Goal: Task Accomplishment & Management: Manage account settings

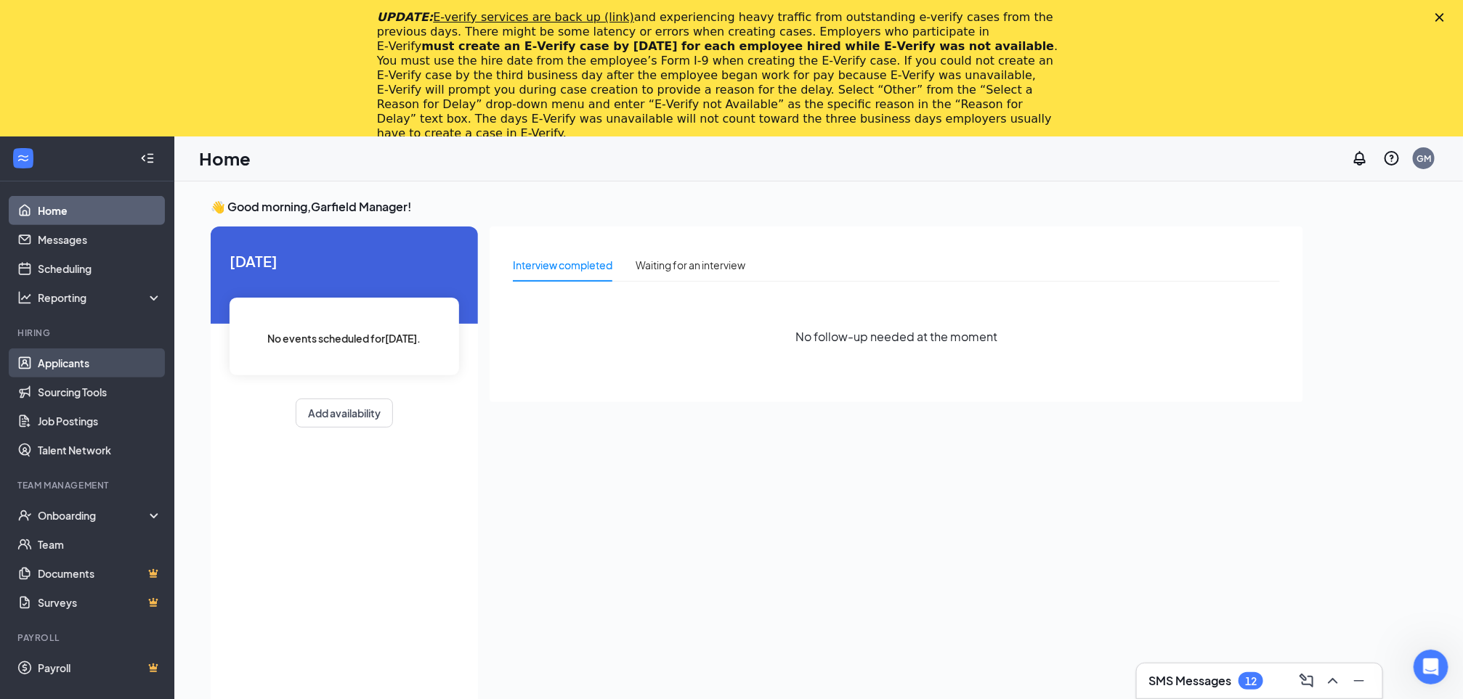
click at [66, 365] on link "Applicants" at bounding box center [100, 363] width 124 height 29
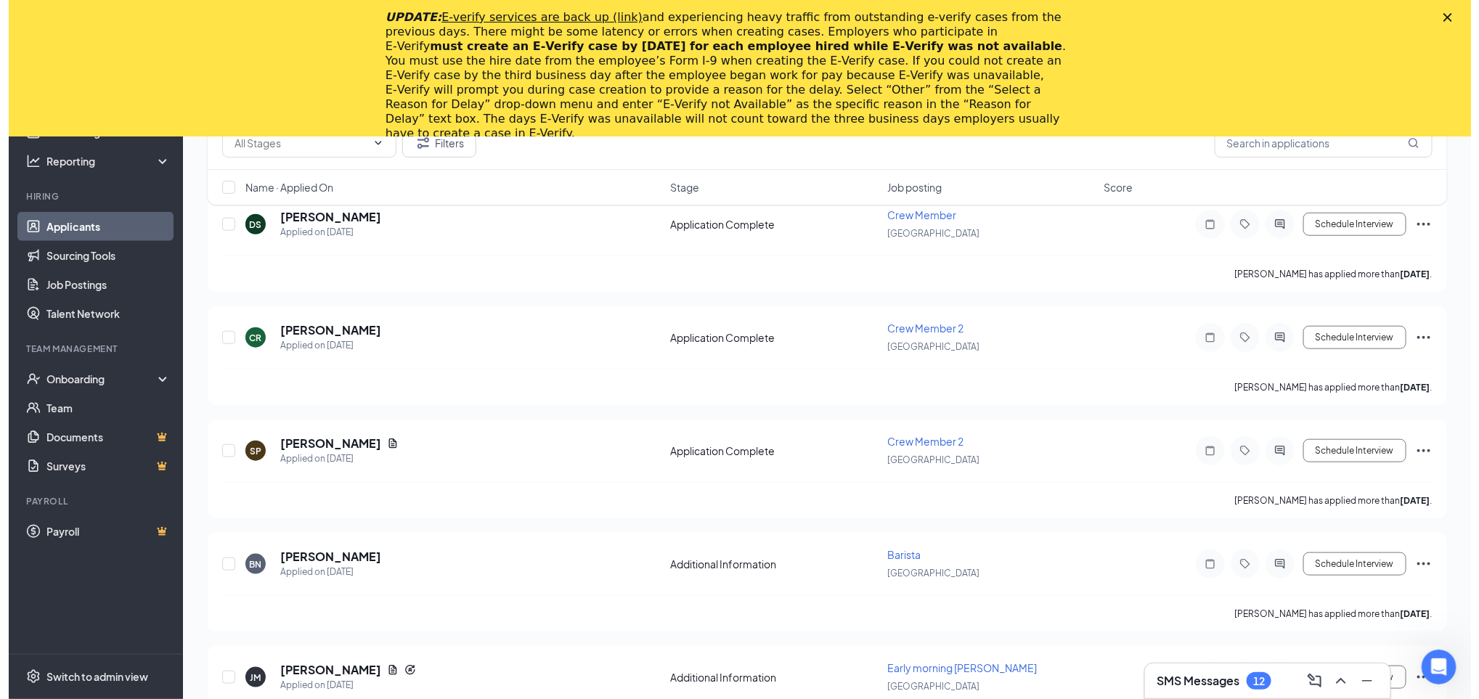
scroll to position [569, 0]
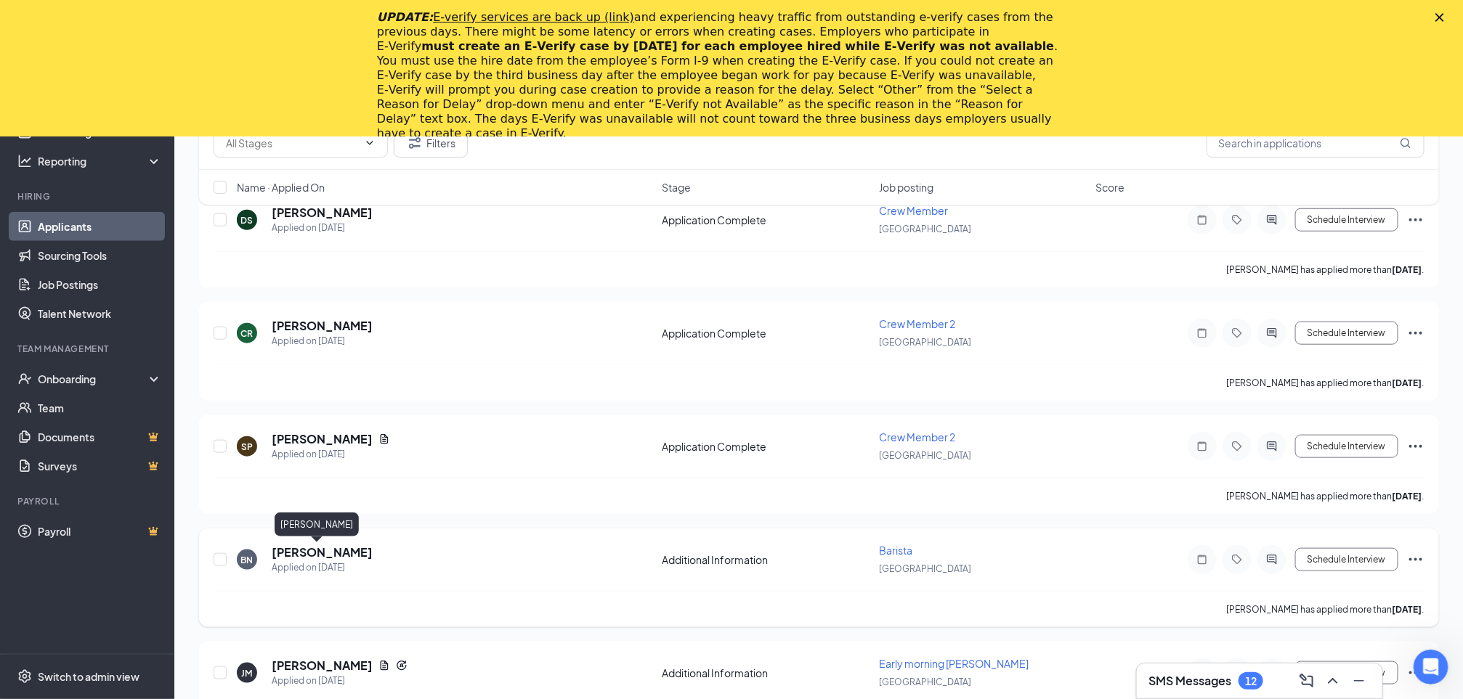
click at [320, 556] on h5 "[PERSON_NAME]" at bounding box center [322, 553] width 101 height 16
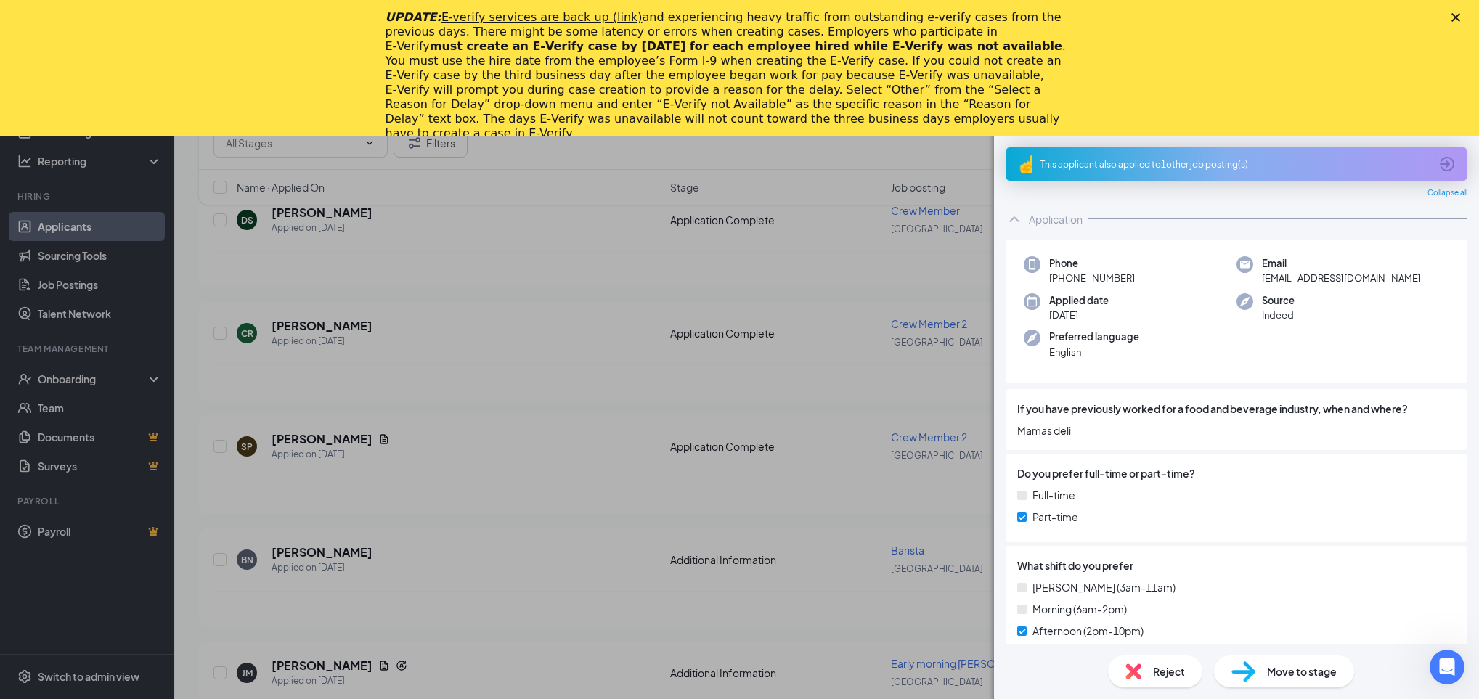
click at [853, 334] on div "BN [PERSON_NAME] Barista at [GEOGRAPHIC_DATA] Add a tag Application Messages Fe…" at bounding box center [739, 349] width 1479 height 699
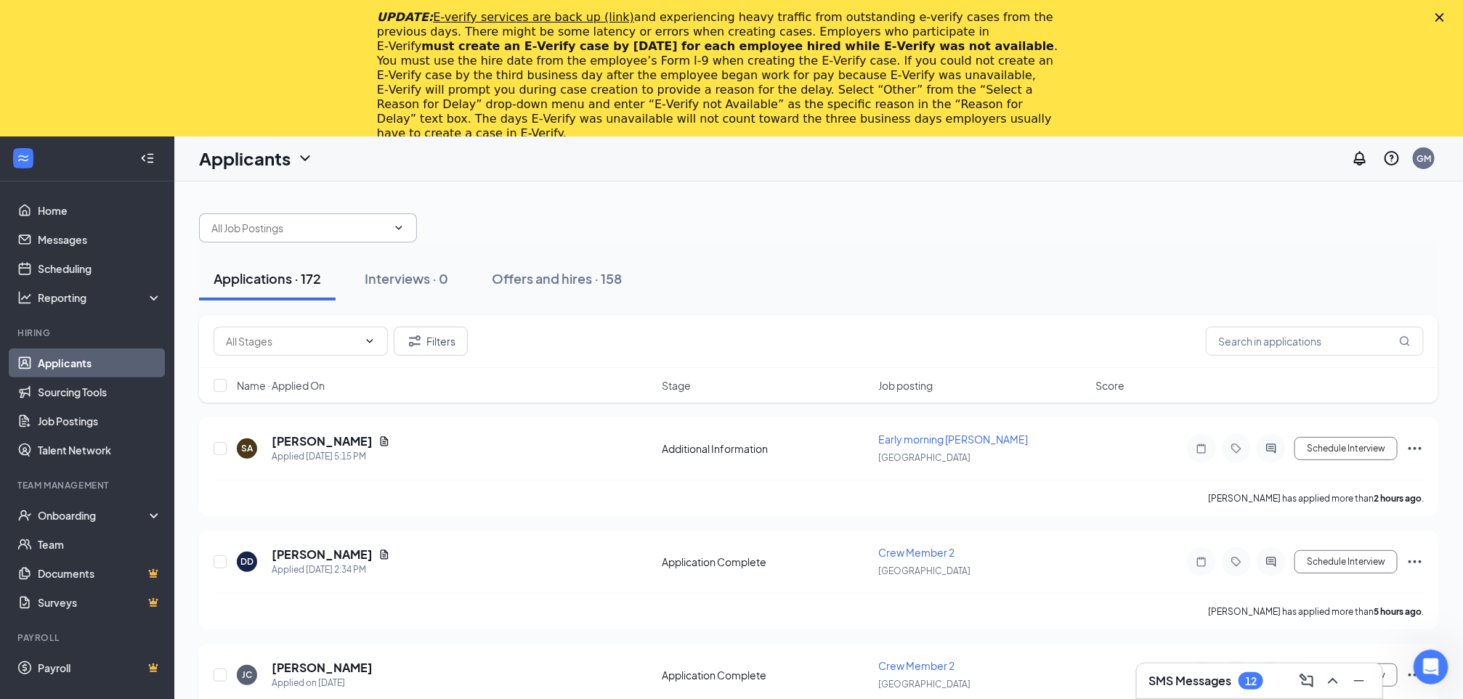
click at [318, 233] on input "text" at bounding box center [299, 228] width 176 height 16
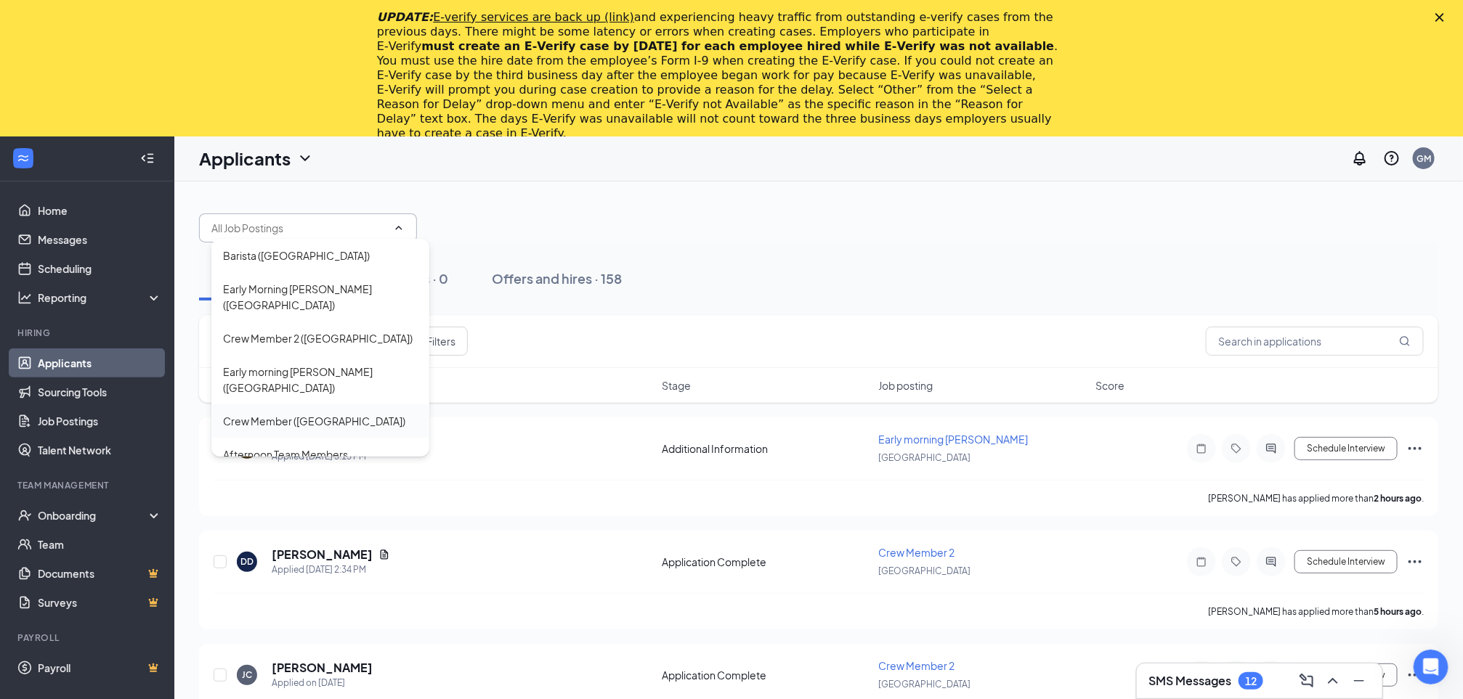
click at [343, 413] on div "Crew Member ([GEOGRAPHIC_DATA])" at bounding box center [314, 421] width 182 height 16
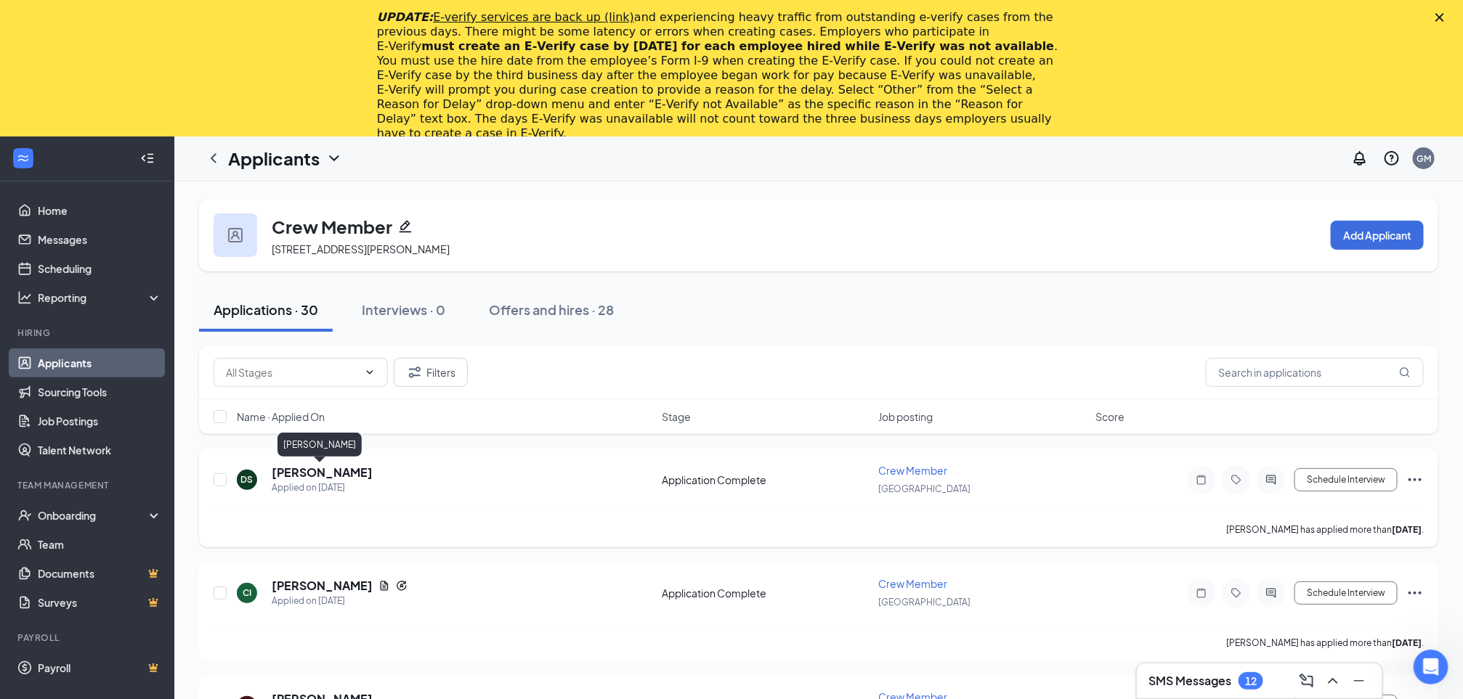
click at [319, 467] on h5 "[PERSON_NAME]" at bounding box center [322, 473] width 101 height 16
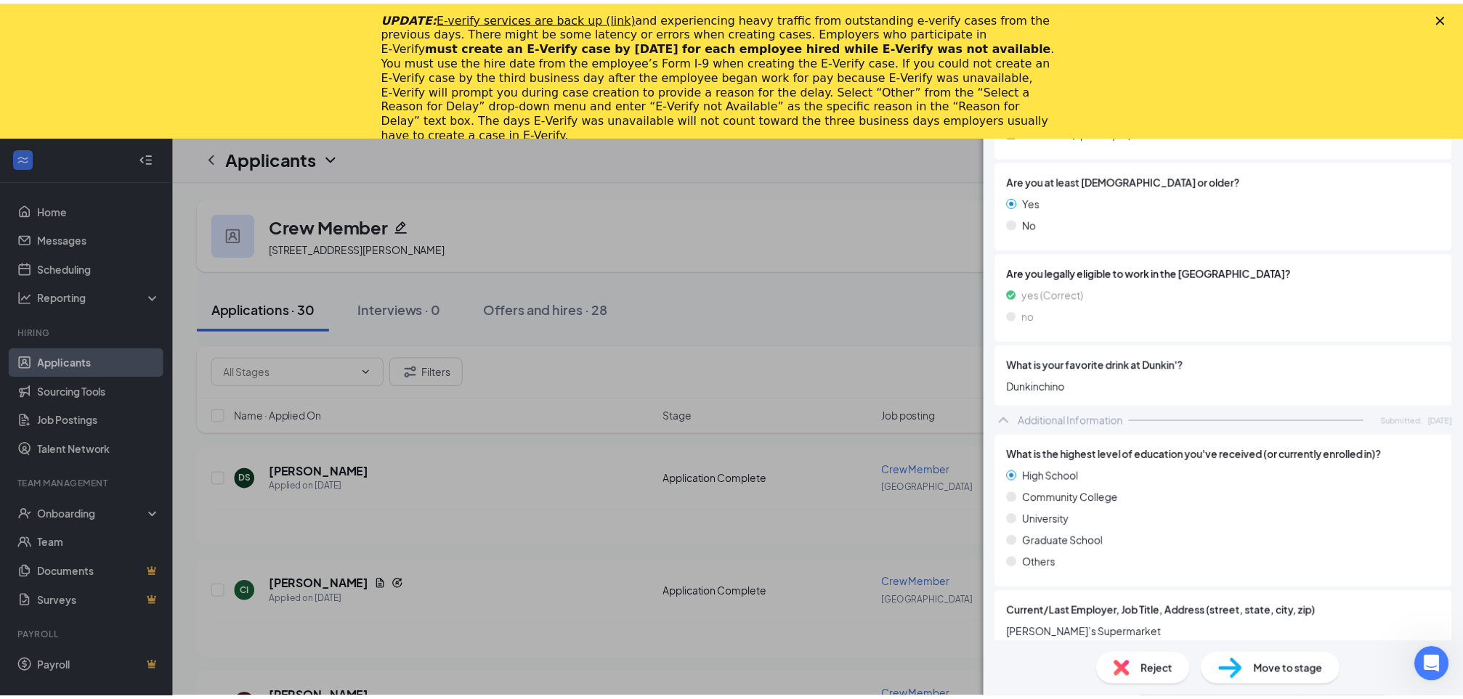
scroll to position [694, 0]
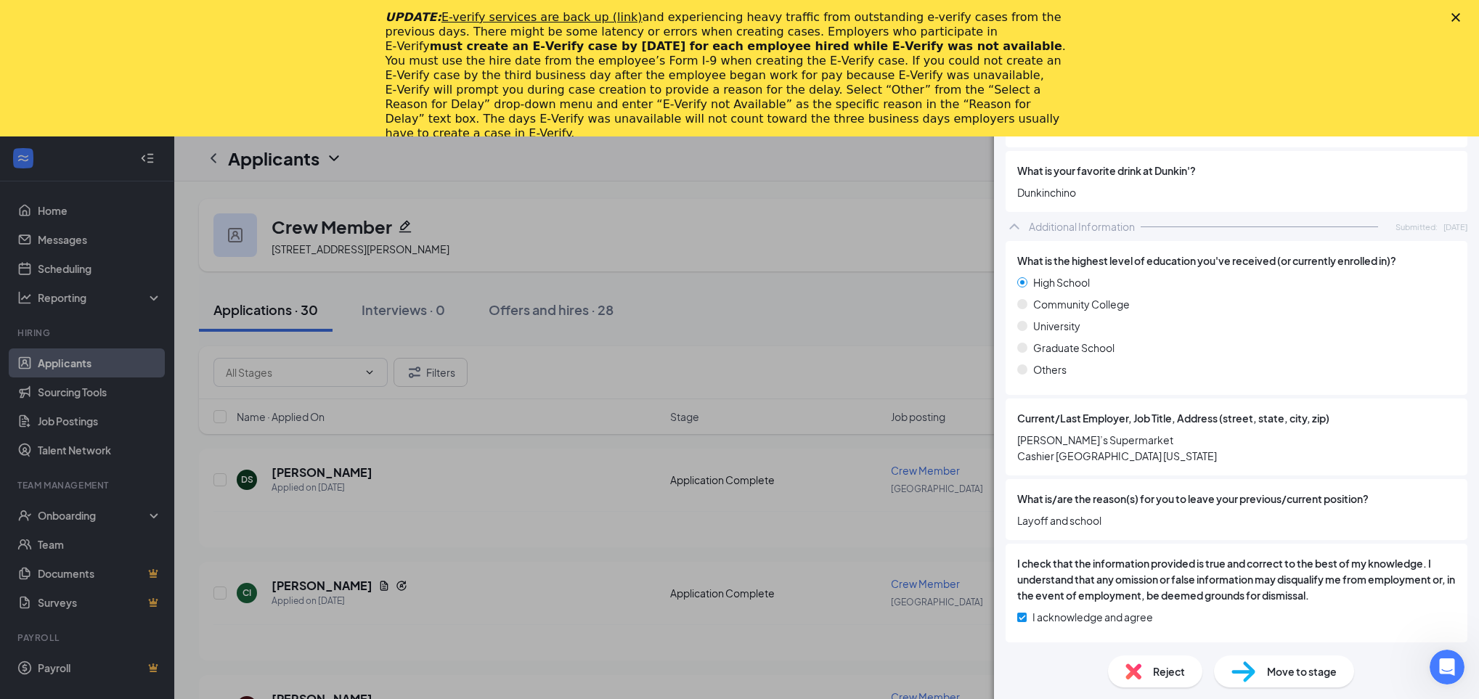
click at [962, 582] on div "DS [PERSON_NAME] Crew Member at [GEOGRAPHIC_DATA] Add a tag Application Message…" at bounding box center [739, 349] width 1479 height 699
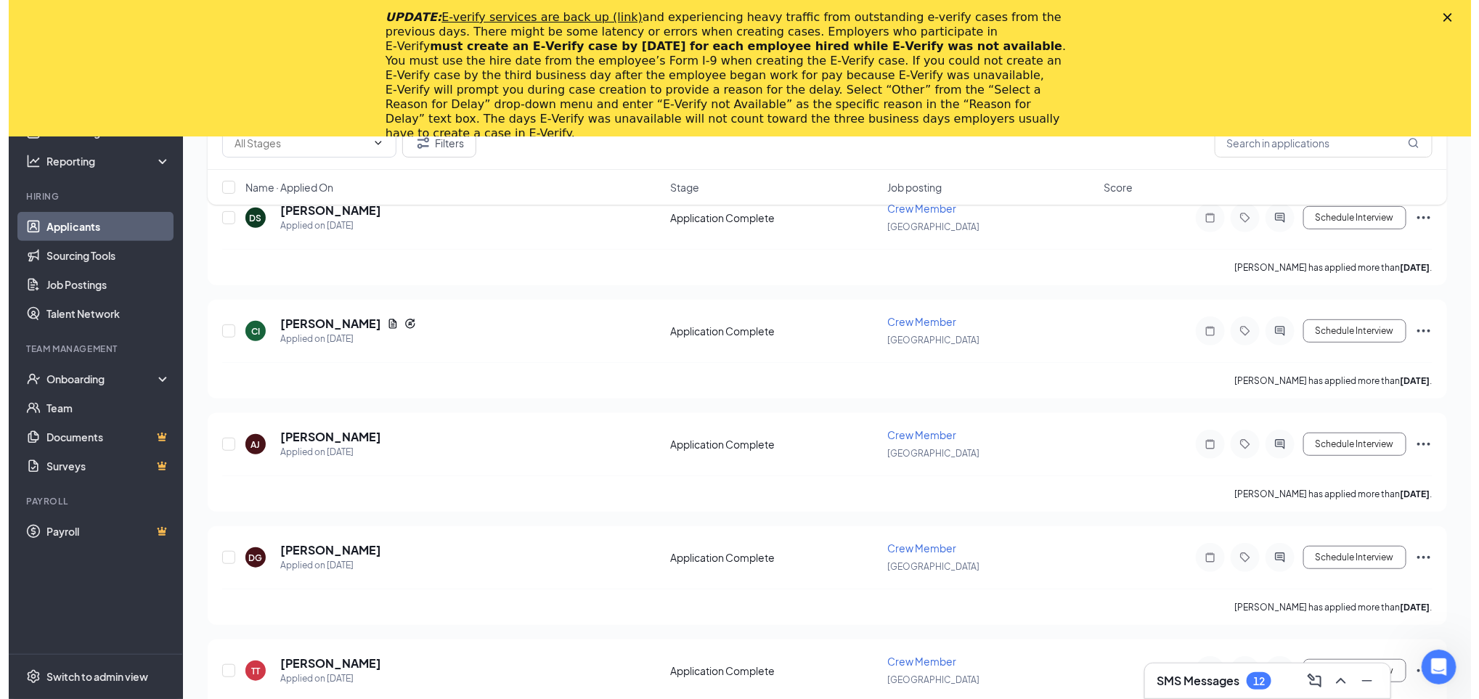
scroll to position [264, 0]
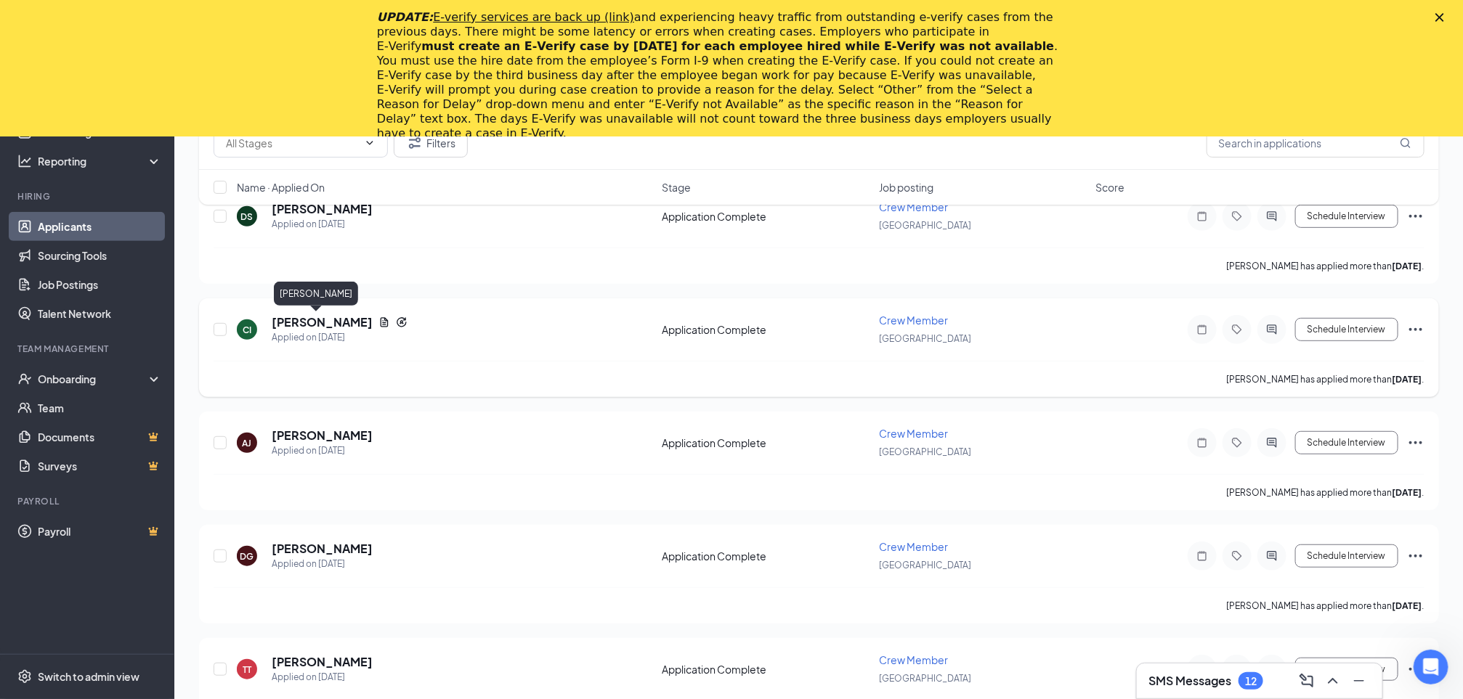
click at [321, 320] on h5 "[PERSON_NAME]" at bounding box center [322, 322] width 101 height 16
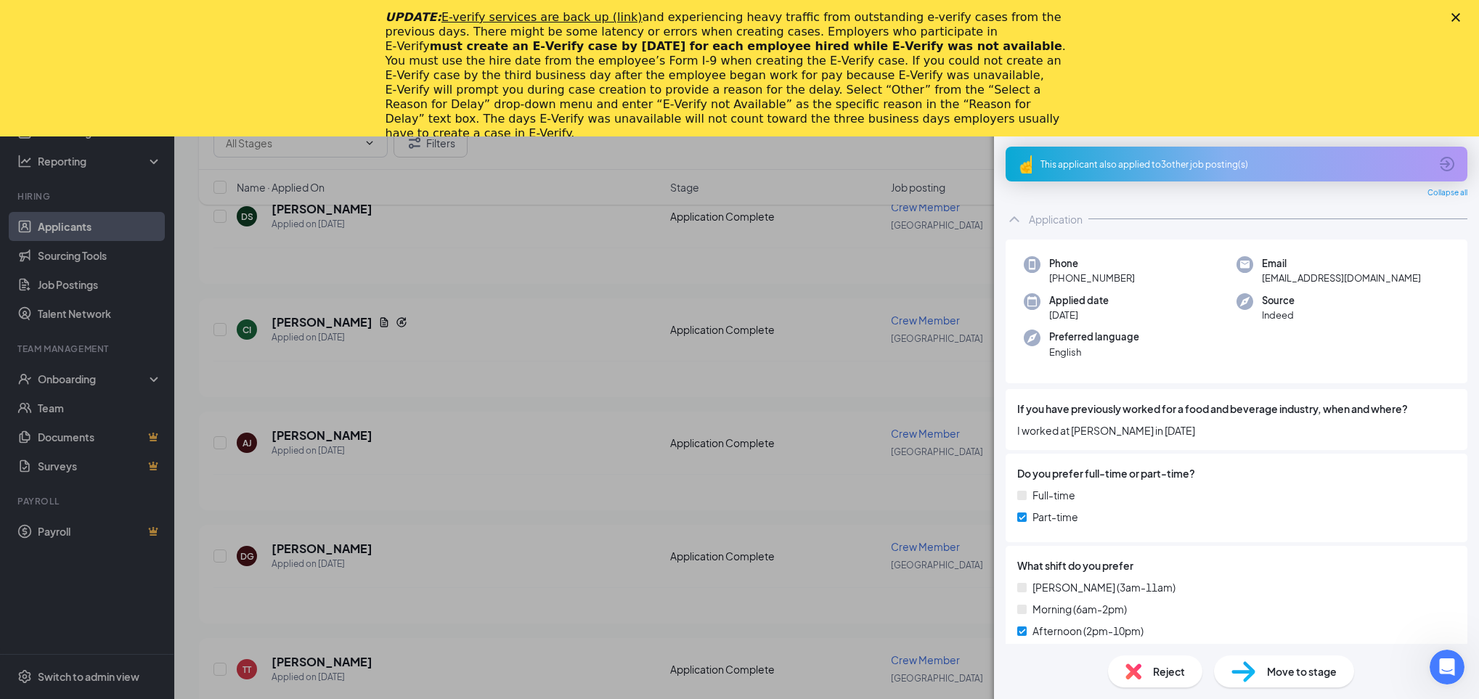
click at [1323, 680] on div "Move to stage" at bounding box center [1284, 672] width 140 height 32
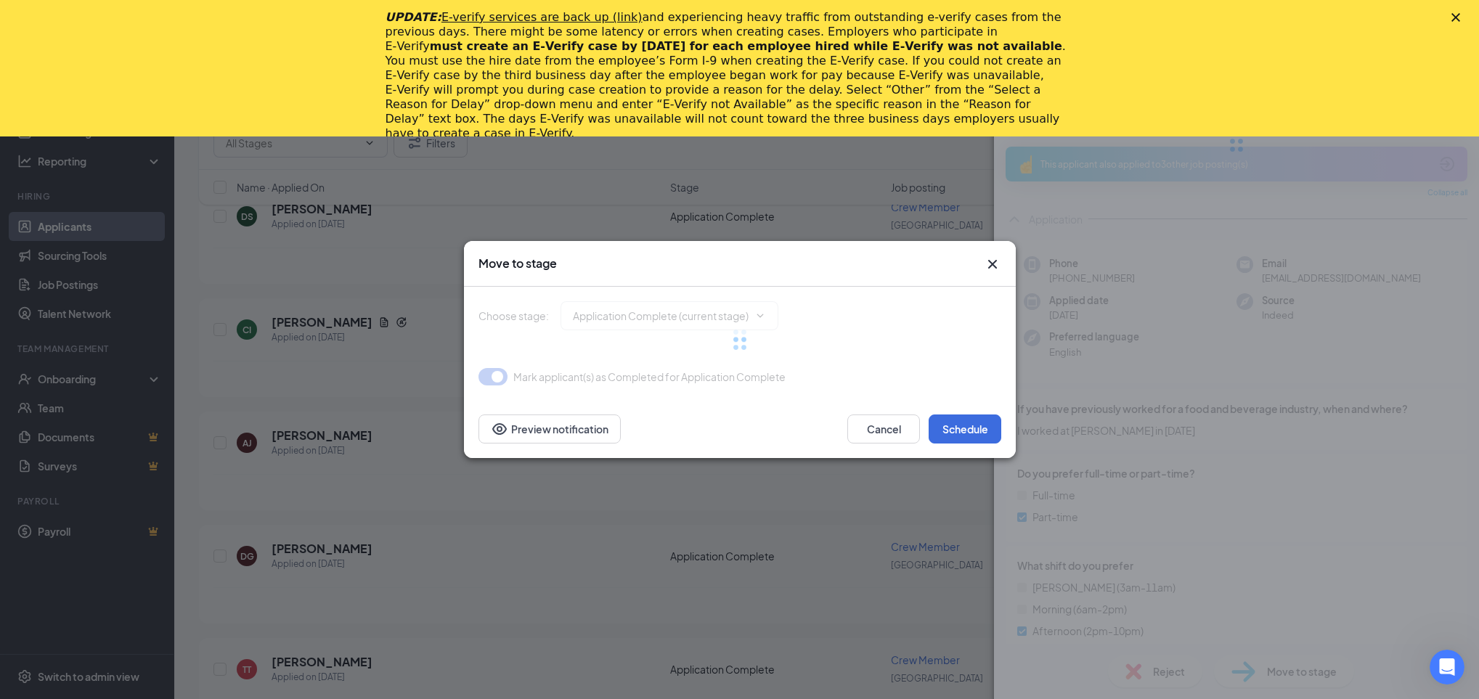
type input "Onsite Interview (next stage)"
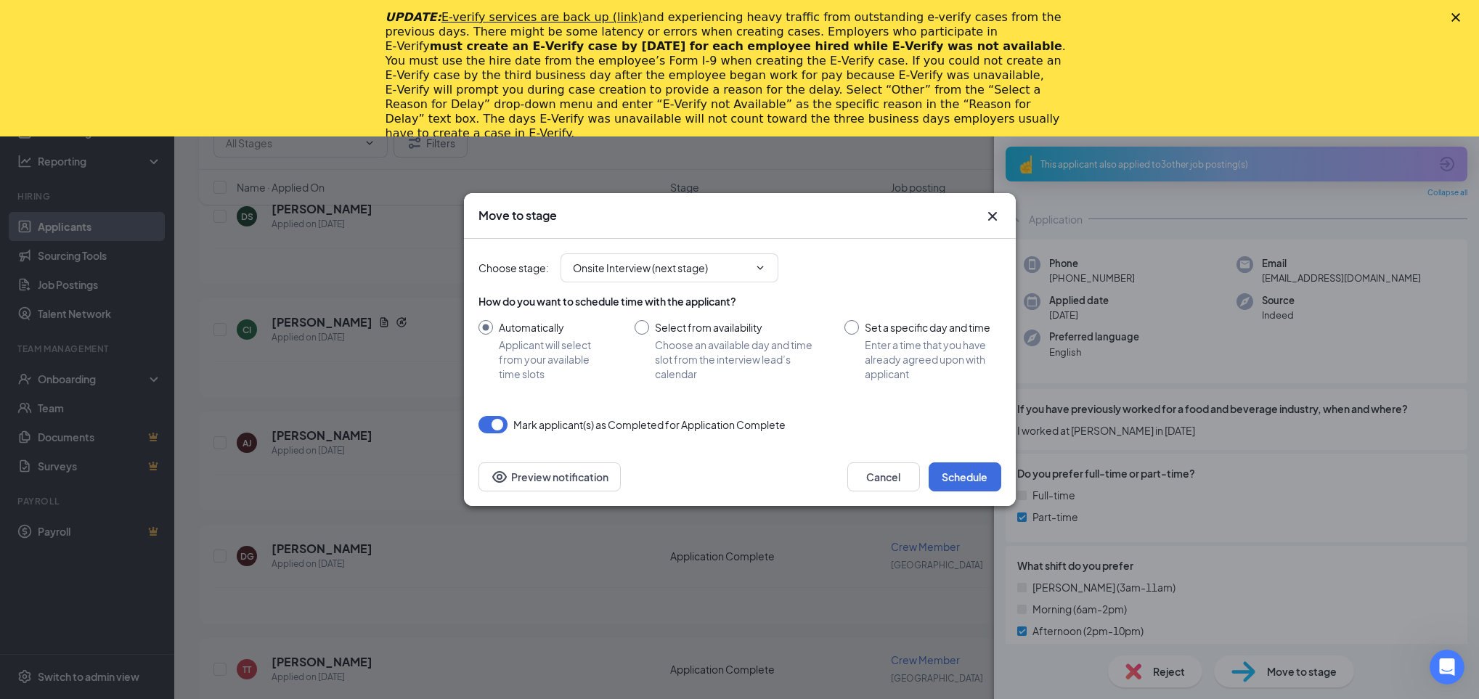
click at [643, 318] on div "How do you want to schedule time with the applicant? Automatically Applicant wi…" at bounding box center [740, 337] width 523 height 87
click at [643, 325] on input "Select from availability Choose an available day and time slot from the intervi…" at bounding box center [726, 350] width 182 height 61
radio input "true"
radio input "false"
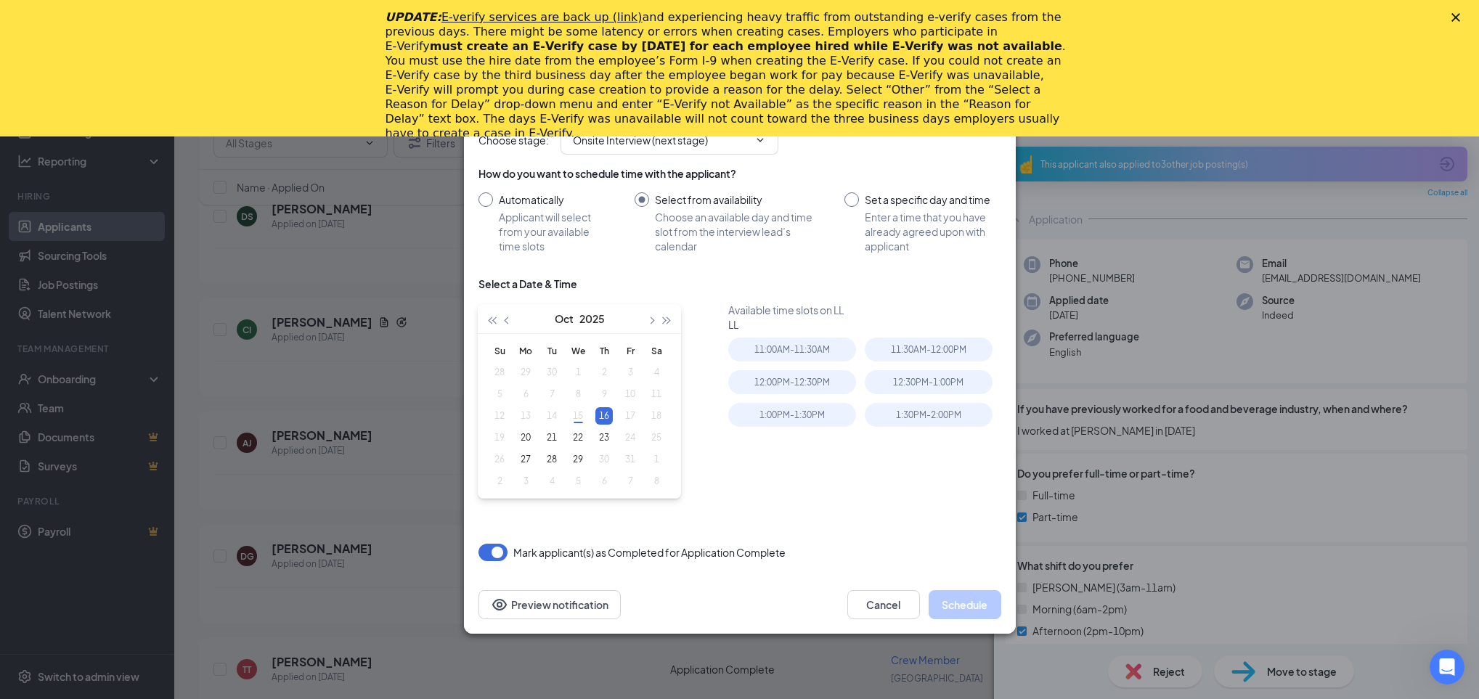
click at [745, 280] on div "Select a Date & Time" at bounding box center [740, 290] width 523 height 26
click at [806, 373] on div "12:00PM - 12:30PM" at bounding box center [792, 382] width 128 height 24
click at [967, 602] on button "Schedule" at bounding box center [965, 604] width 73 height 29
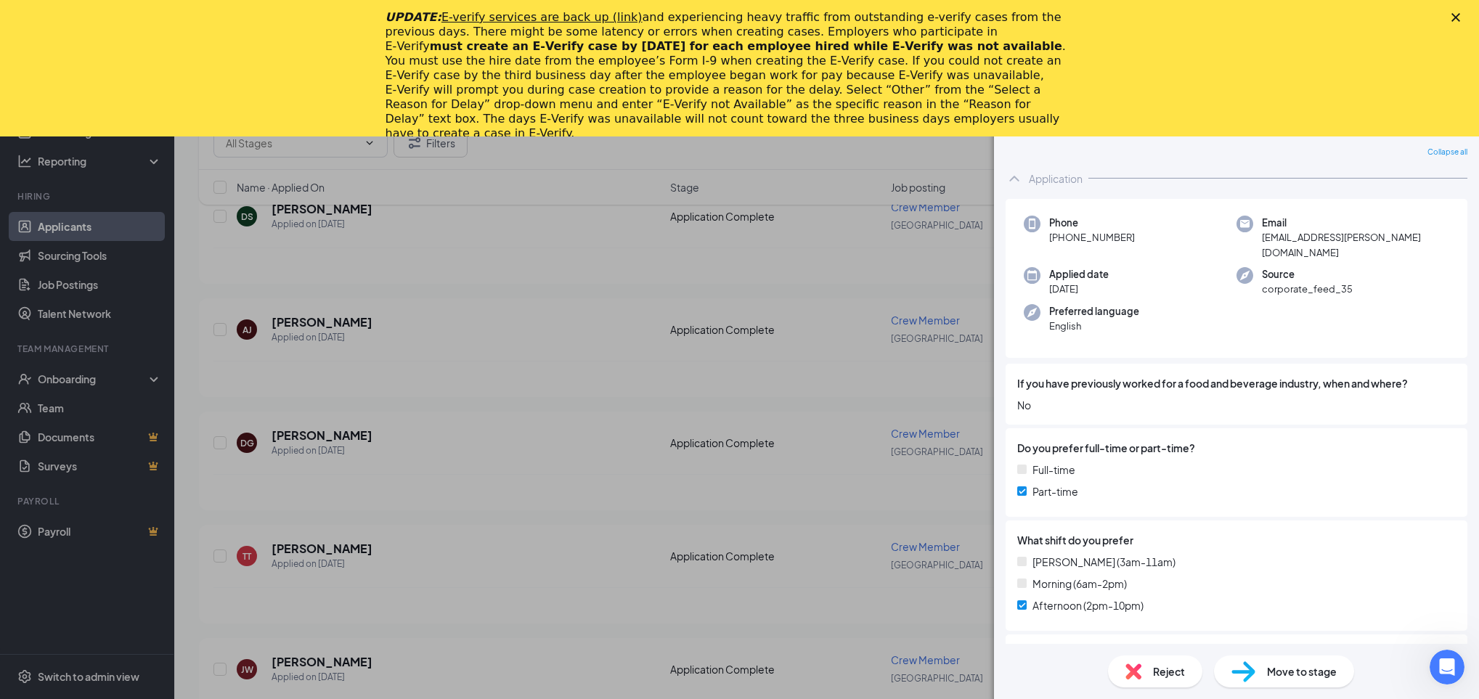
click at [1454, 13] on icon "Close" at bounding box center [1456, 17] width 9 height 9
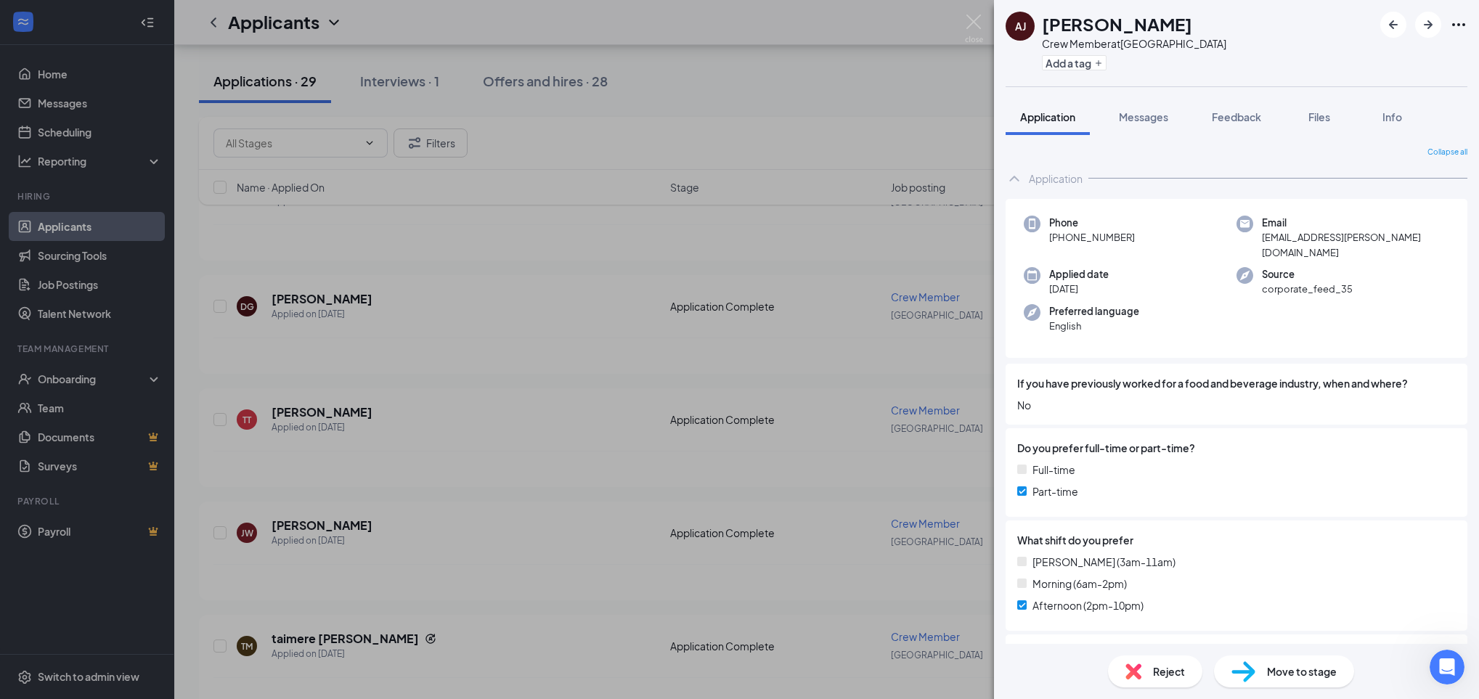
click at [915, 145] on div "[PERSON_NAME] [PERSON_NAME] Crew Member at [GEOGRAPHIC_DATA] Add a tag Applicat…" at bounding box center [739, 349] width 1479 height 699
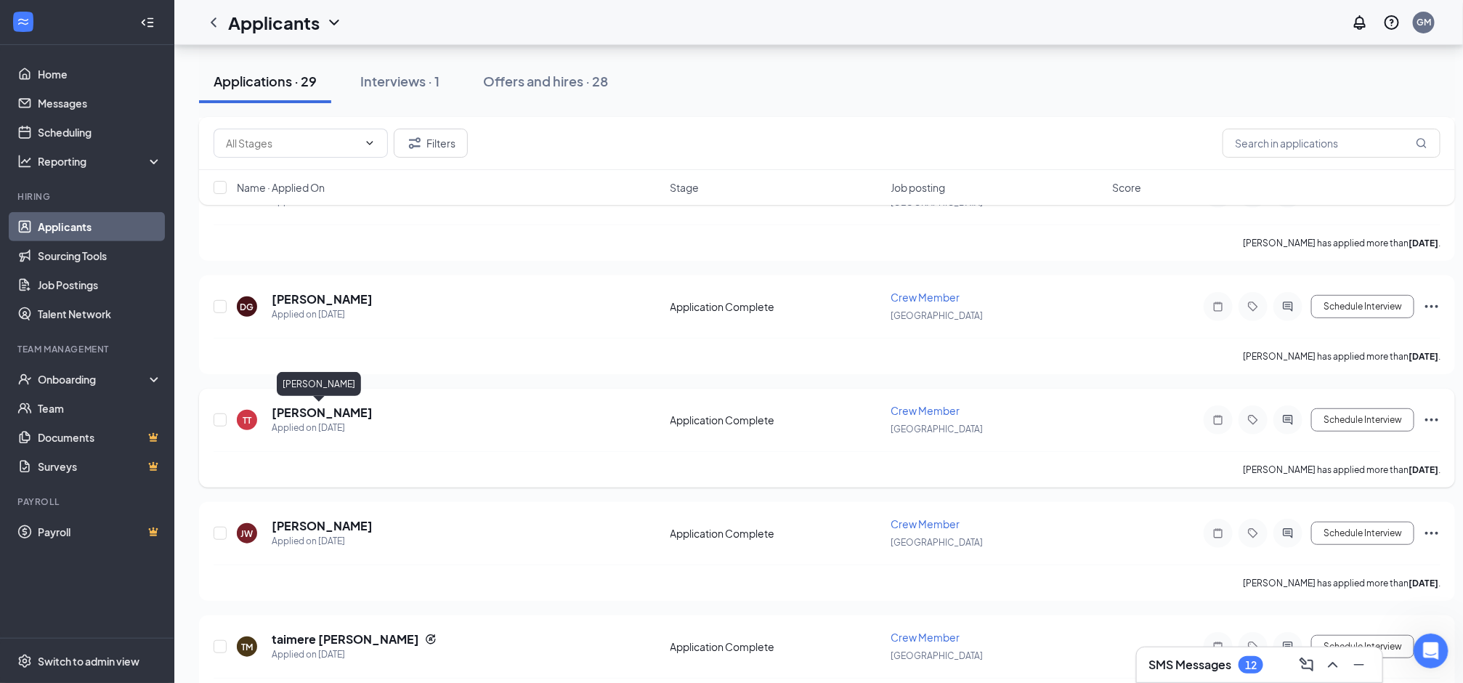
click at [336, 410] on h5 "[PERSON_NAME]" at bounding box center [322, 413] width 101 height 16
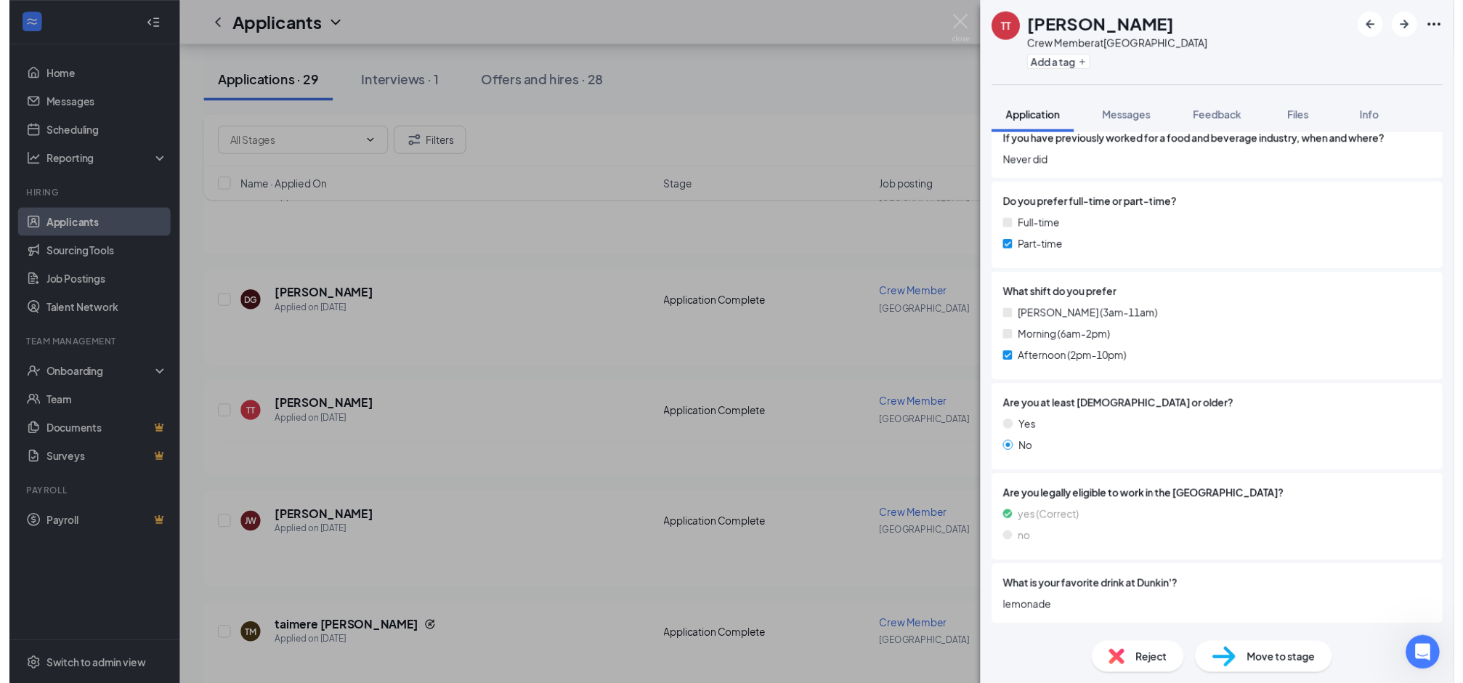
scroll to position [229, 0]
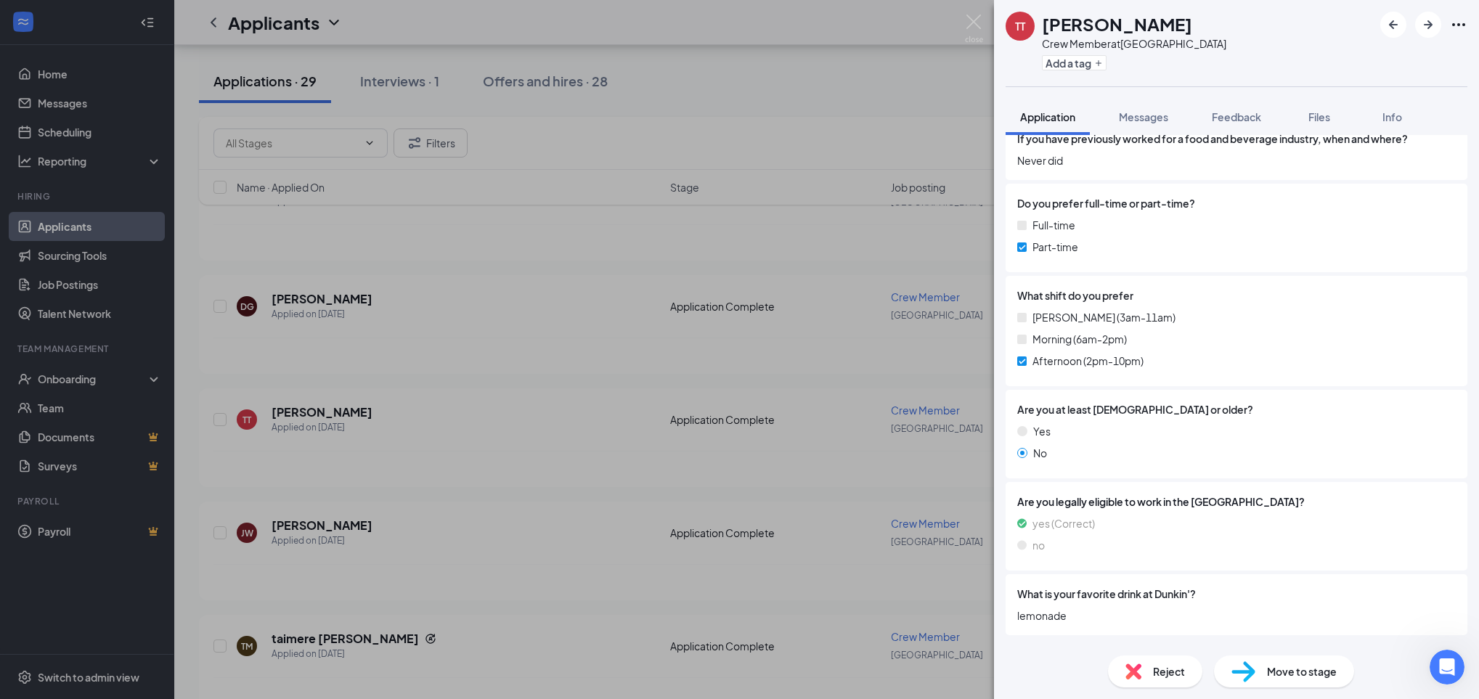
click at [737, 458] on div "TT [PERSON_NAME] Crew Member at [GEOGRAPHIC_DATA] Add a tag Application Message…" at bounding box center [739, 349] width 1479 height 699
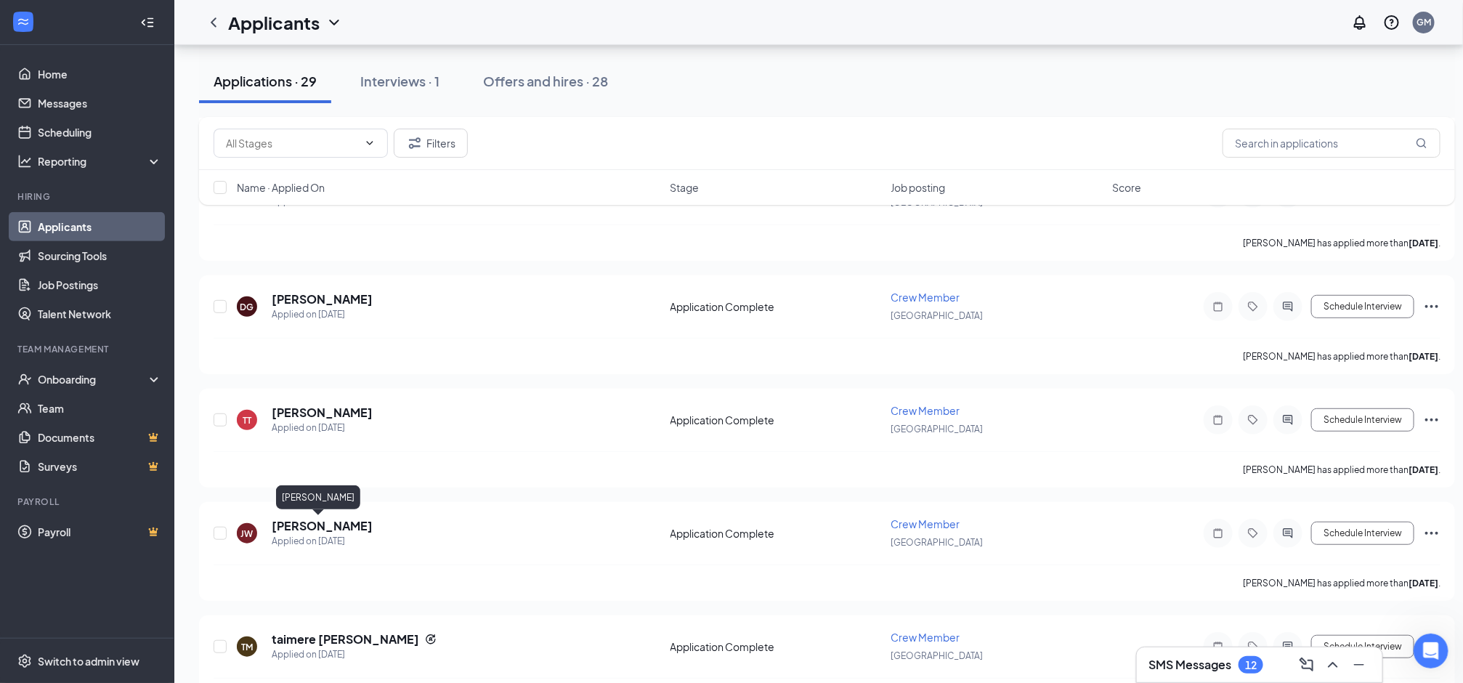
click at [325, 514] on div "[PERSON_NAME]" at bounding box center [318, 500] width 84 height 30
click at [330, 521] on h5 "[PERSON_NAME]" at bounding box center [322, 526] width 101 height 16
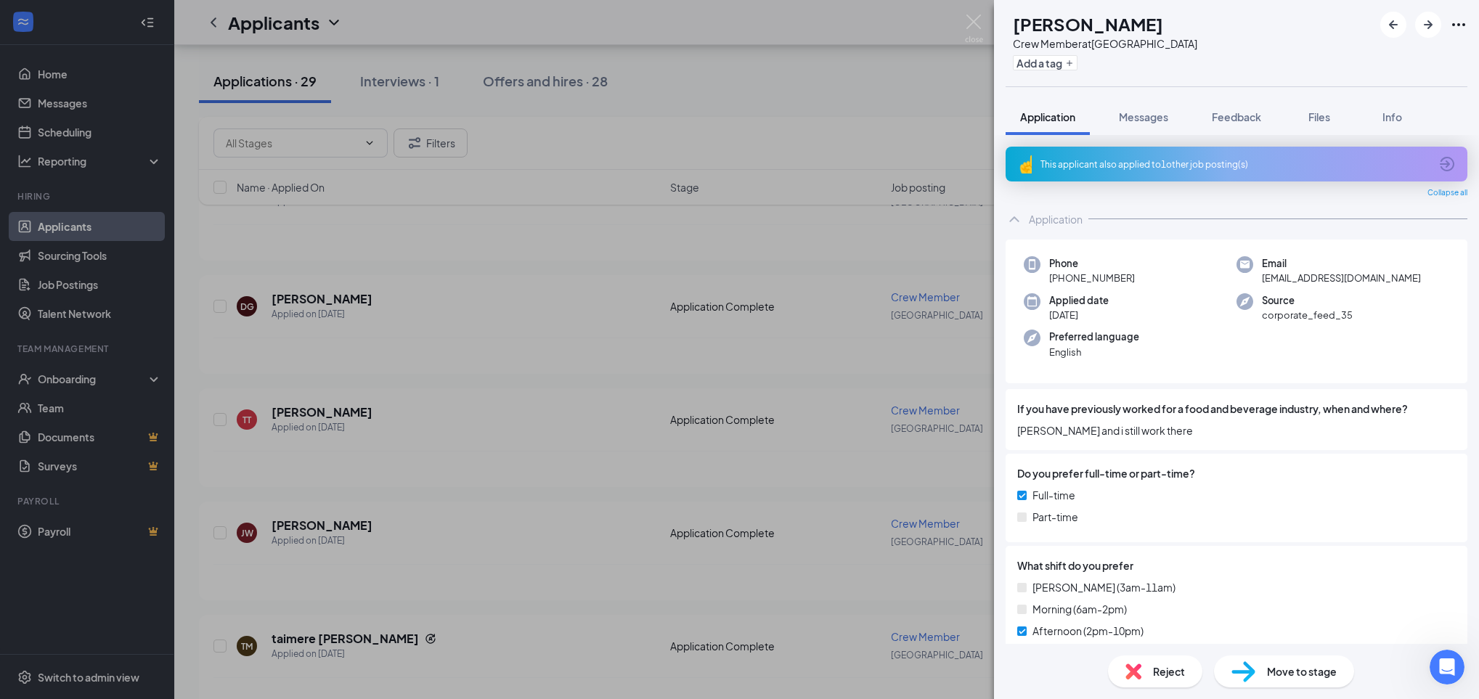
click at [1303, 665] on span "Move to stage" at bounding box center [1302, 672] width 70 height 16
type input "Onsite Interview (next stage)"
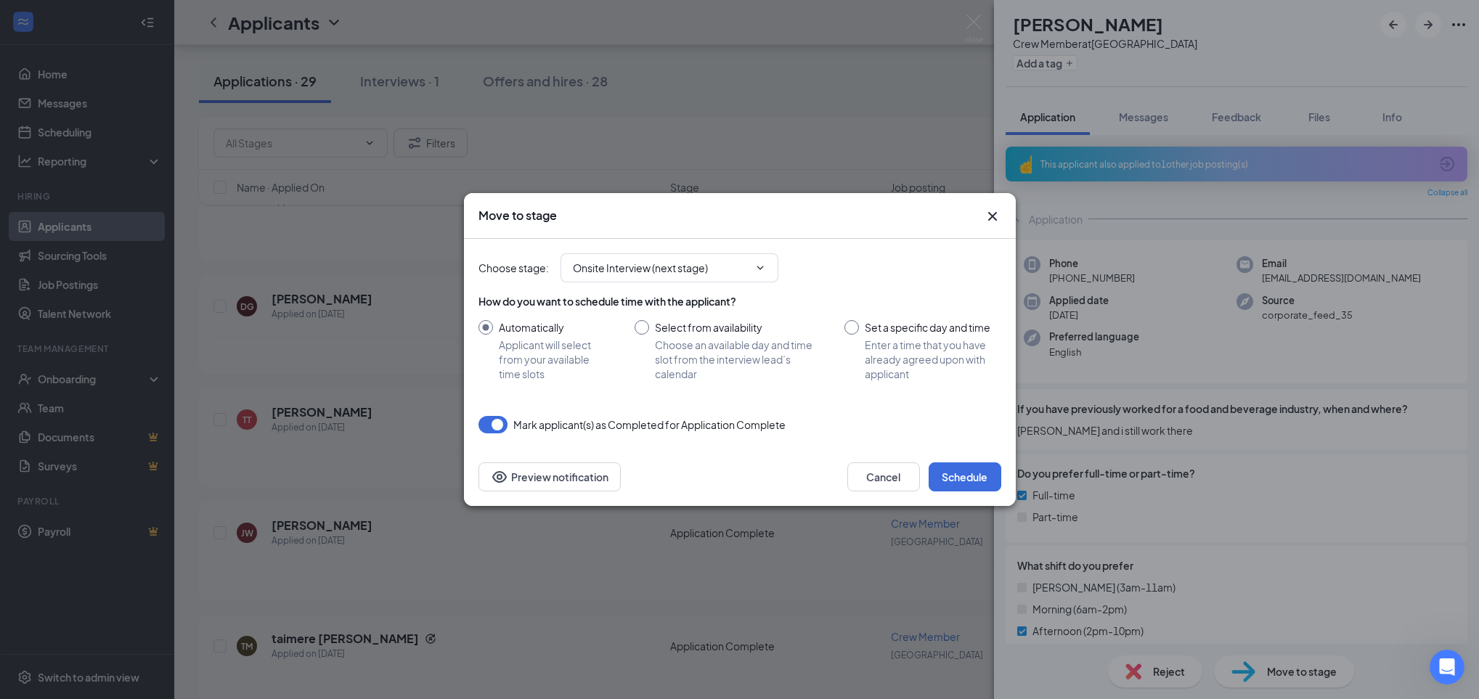
click at [994, 216] on icon "Cross" at bounding box center [992, 216] width 9 height 9
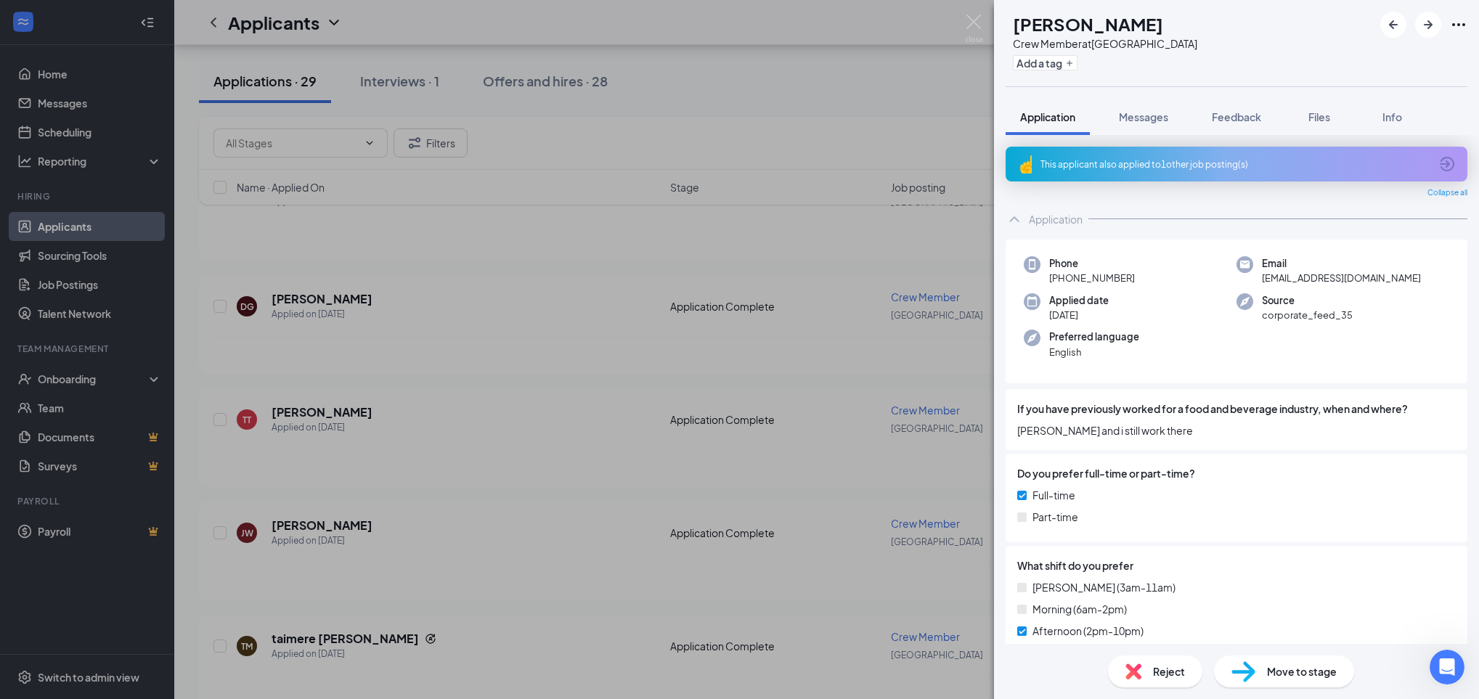
click at [1240, 676] on img at bounding box center [1244, 672] width 24 height 21
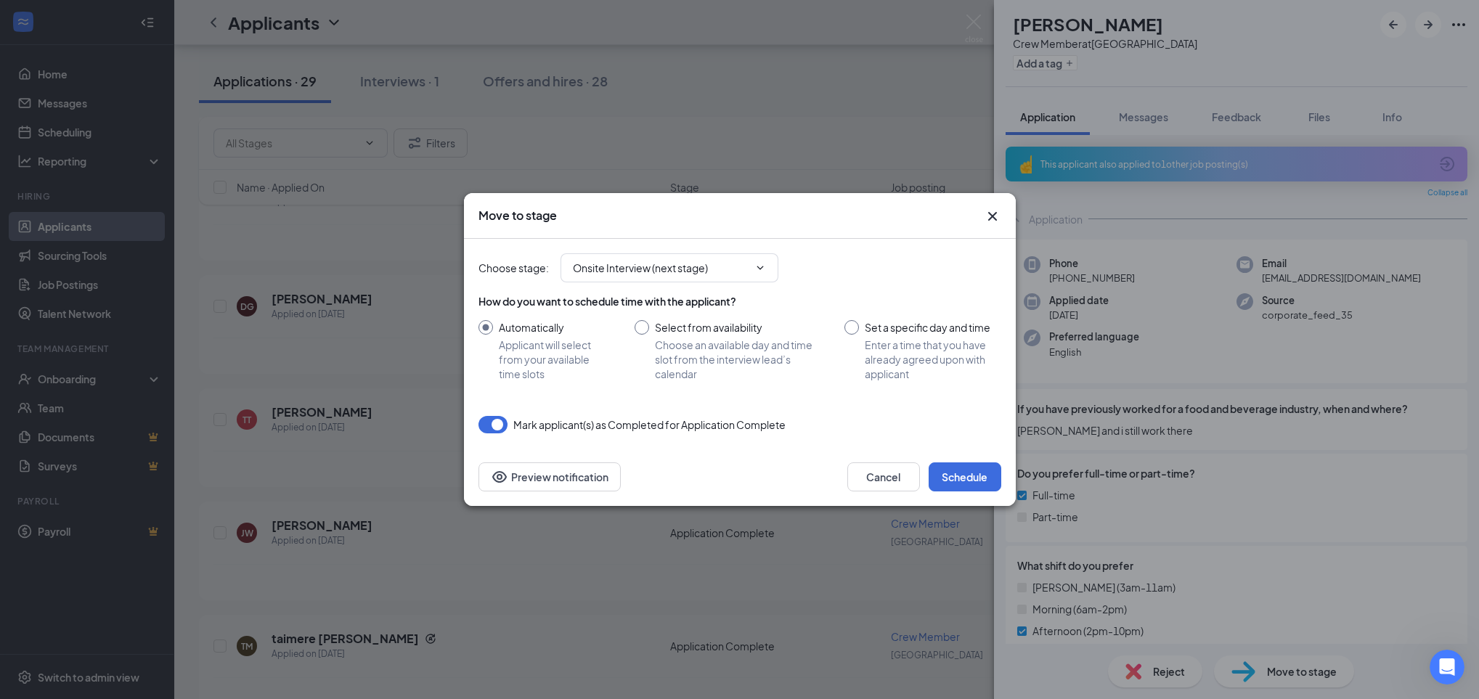
click at [643, 329] on input "Select from availability Choose an available day and time slot from the intervi…" at bounding box center [726, 350] width 182 height 61
radio input "true"
radio input "false"
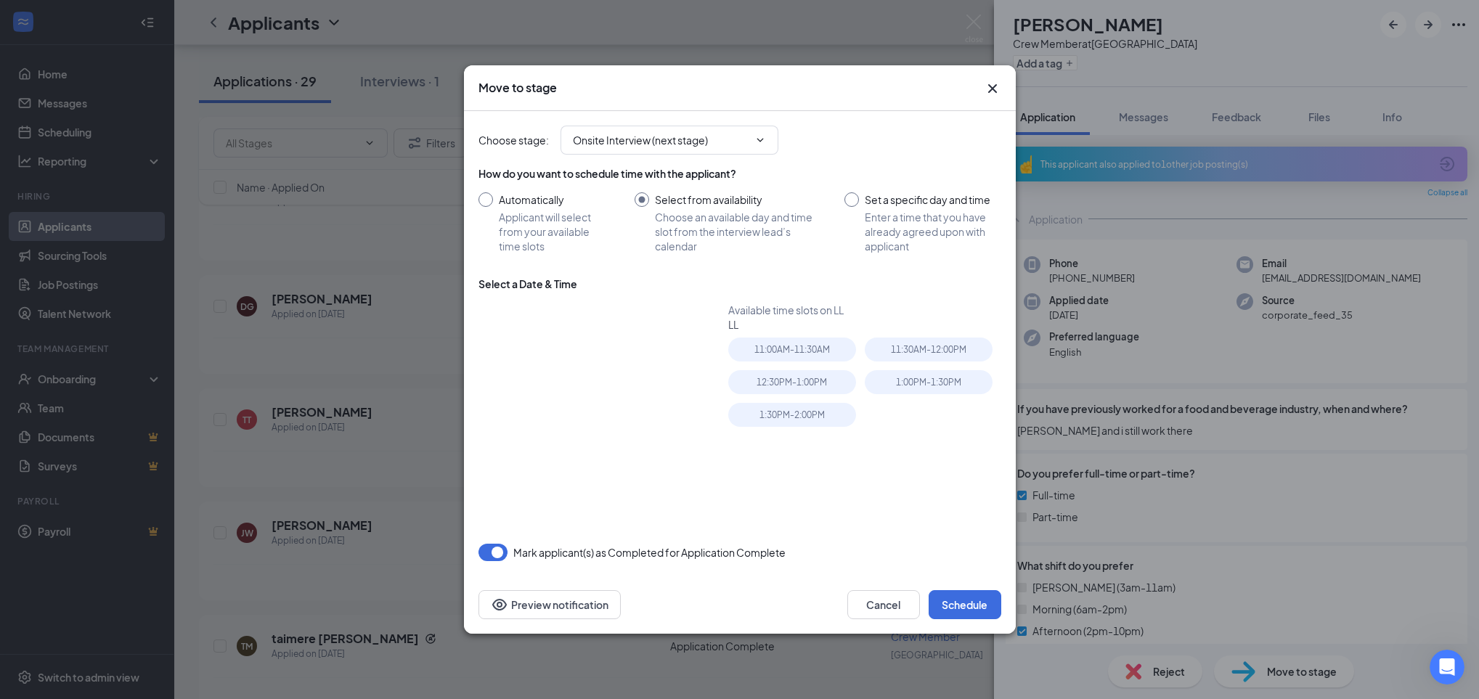
type input "[DATE]"
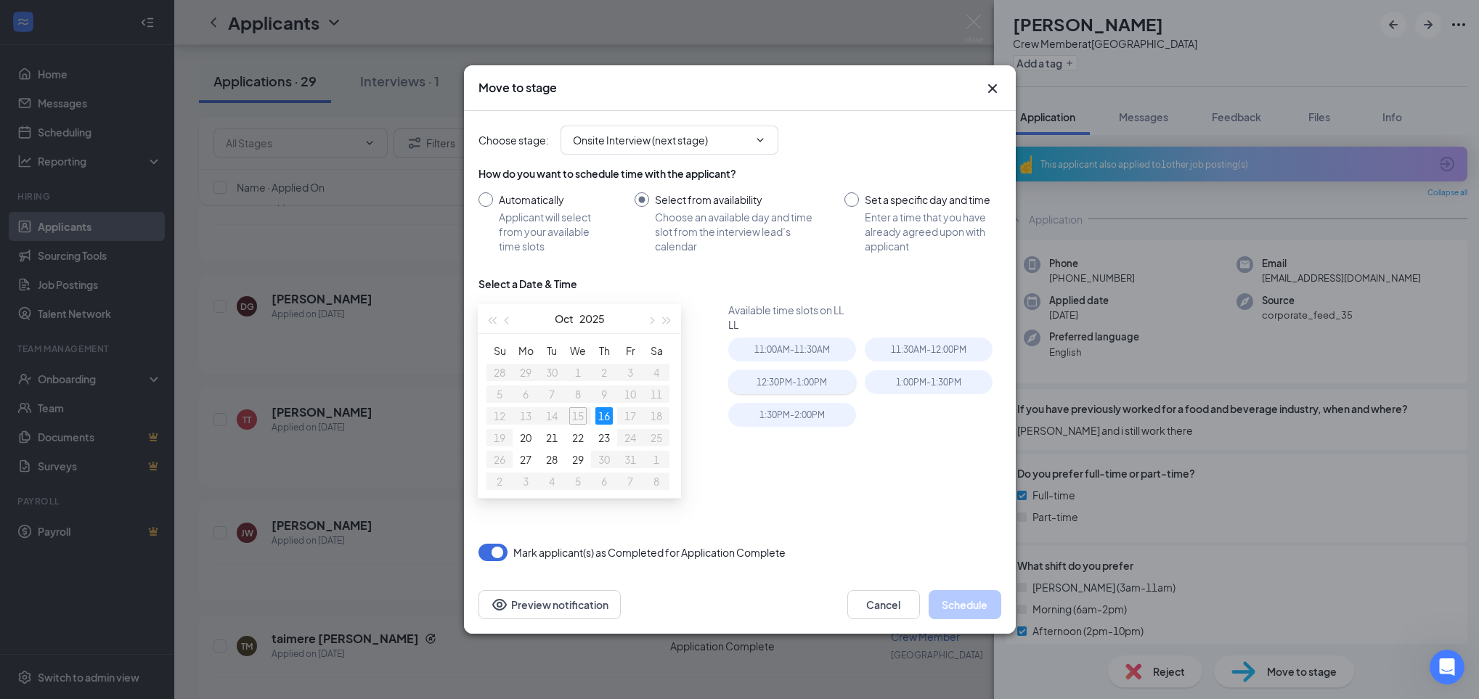
click at [822, 382] on div "12:30PM - 1:00PM" at bounding box center [792, 382] width 128 height 24
click at [965, 608] on button "Schedule" at bounding box center [965, 604] width 73 height 29
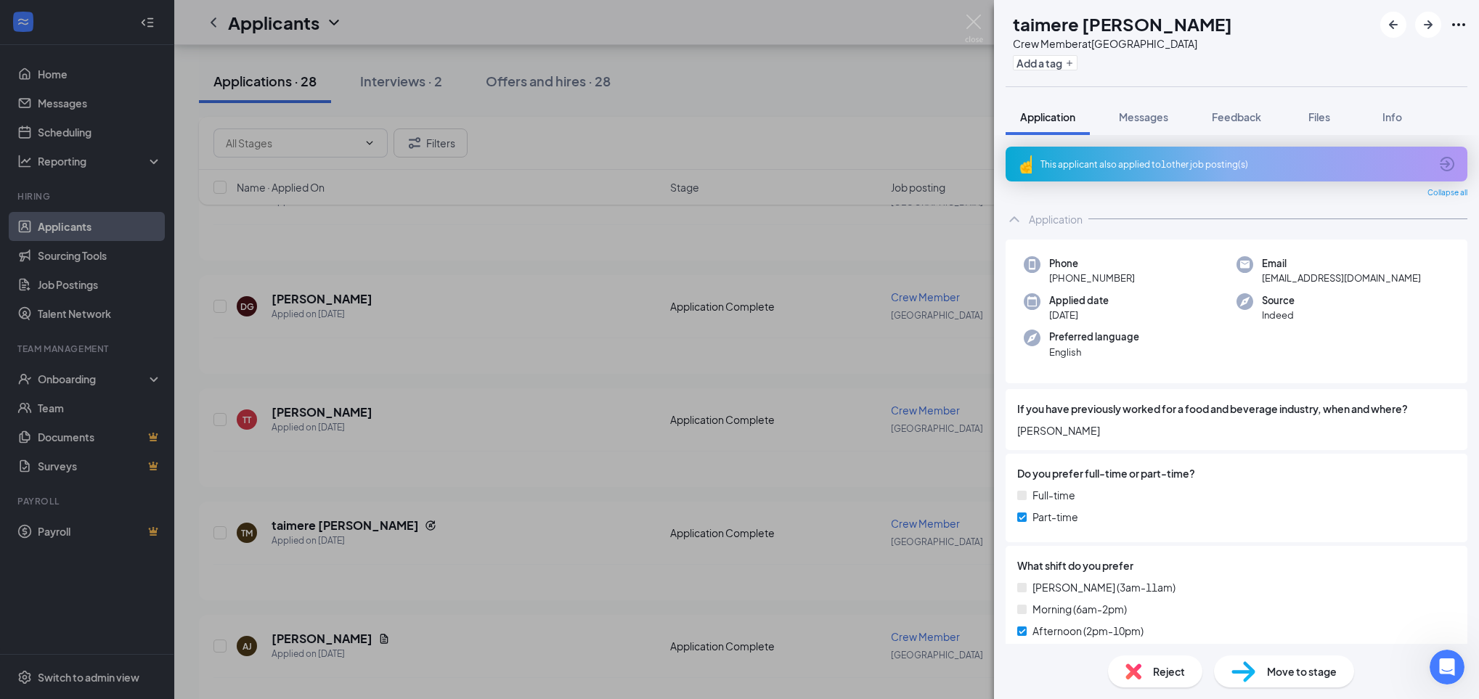
click at [876, 283] on div "TM taimere [PERSON_NAME] Crew Member at [GEOGRAPHIC_DATA] Add a tag Application…" at bounding box center [739, 349] width 1479 height 699
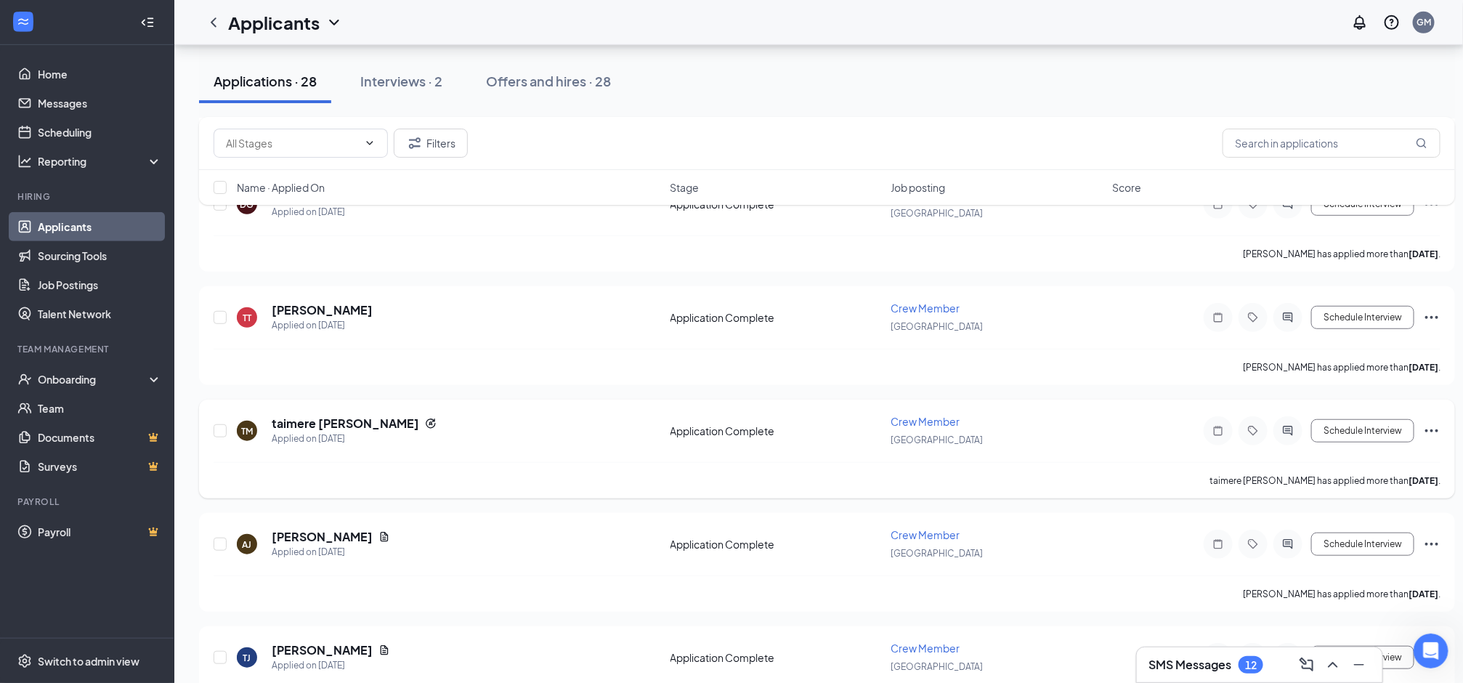
scroll to position [367, 0]
click at [314, 530] on h5 "[PERSON_NAME]" at bounding box center [322, 536] width 101 height 16
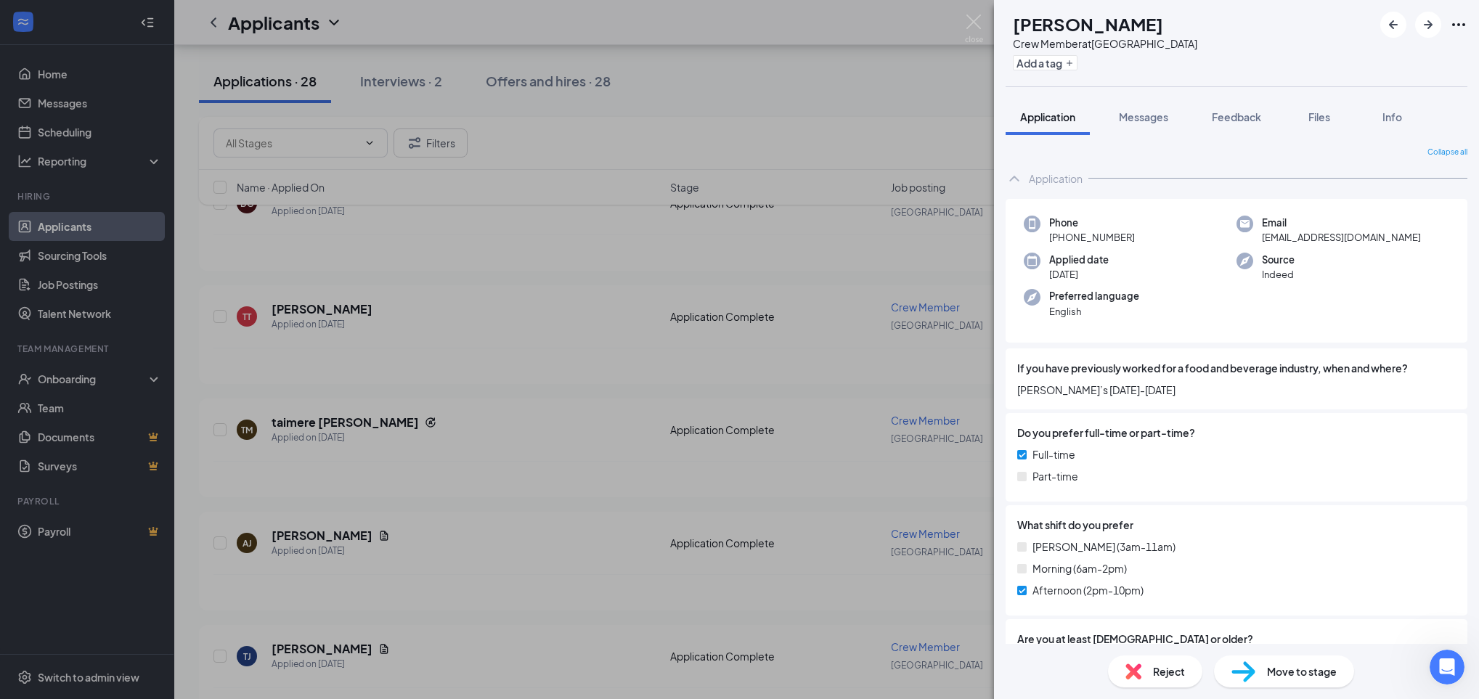
click at [1290, 676] on span "Move to stage" at bounding box center [1302, 672] width 70 height 16
type input "Onsite Interview (next stage)"
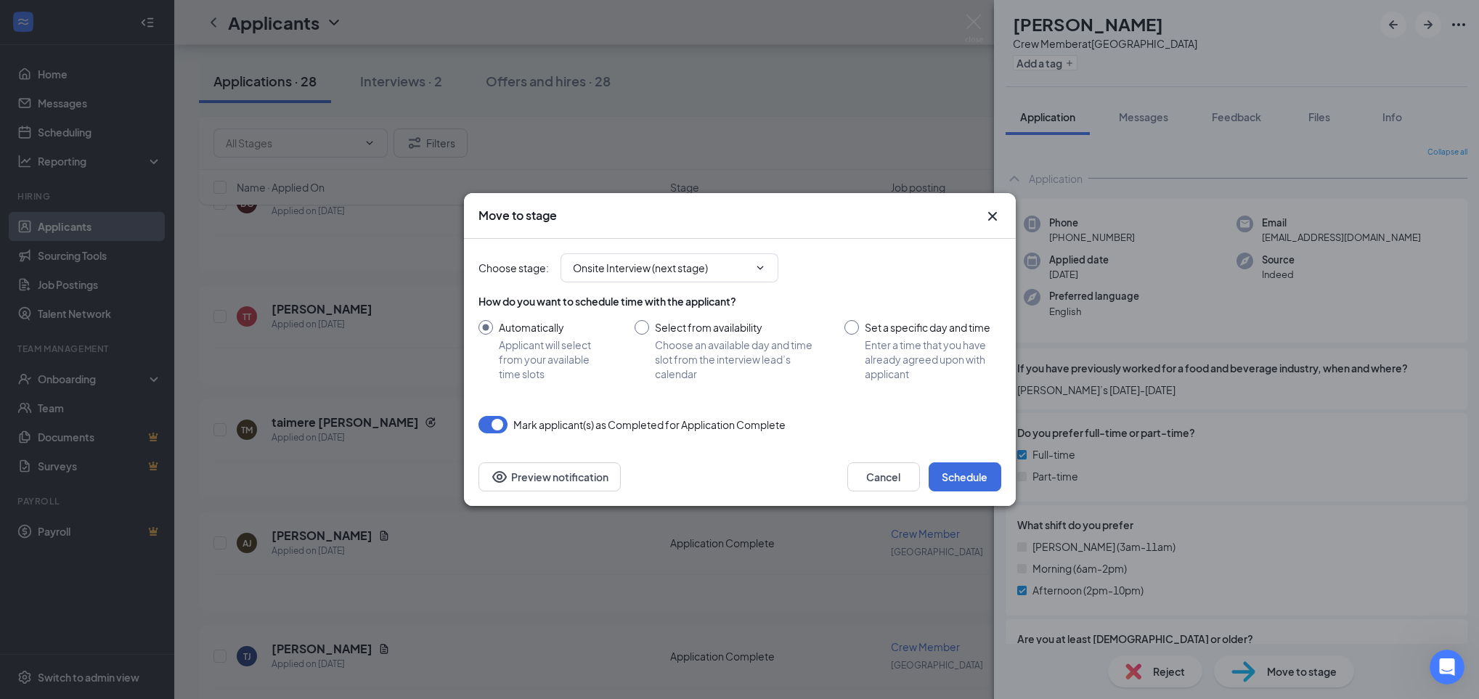
click at [647, 322] on input "Select from availability Choose an available day and time slot from the intervi…" at bounding box center [726, 350] width 182 height 61
radio input "true"
radio input "false"
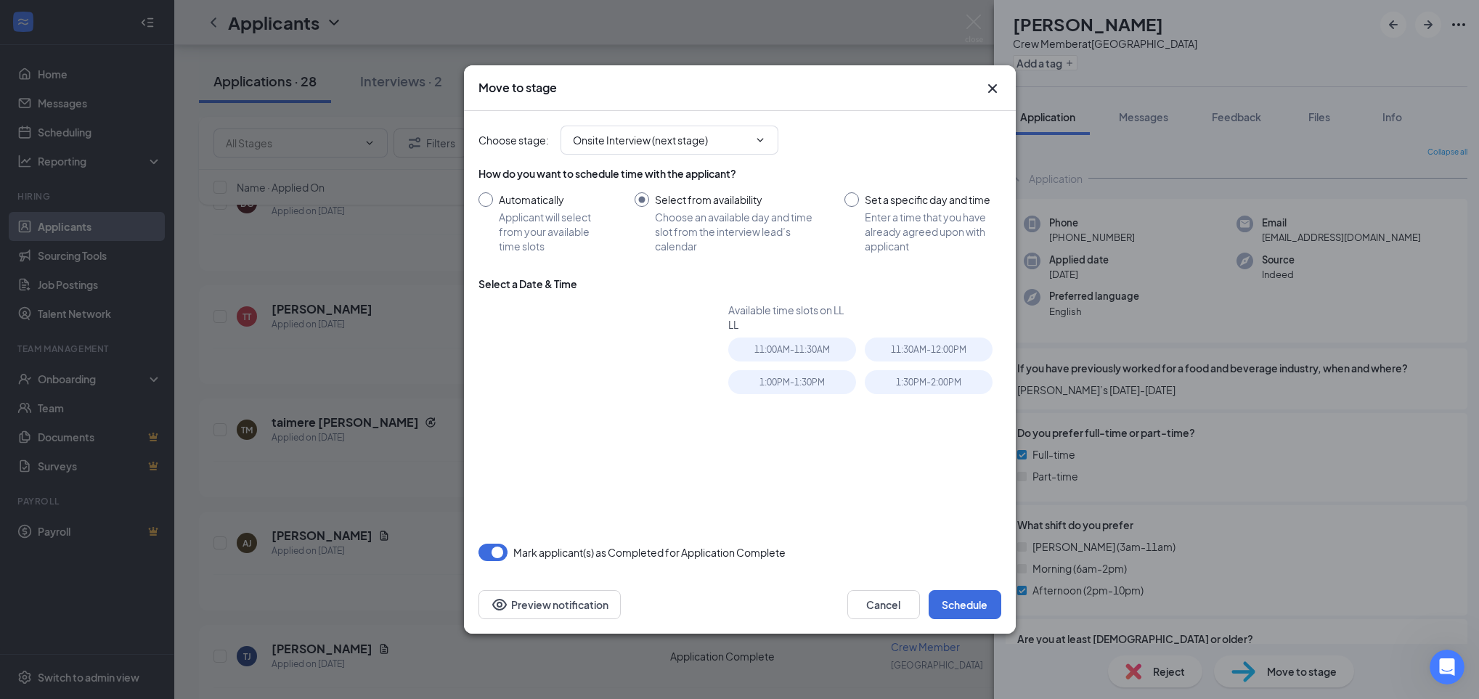
type input "[DATE]"
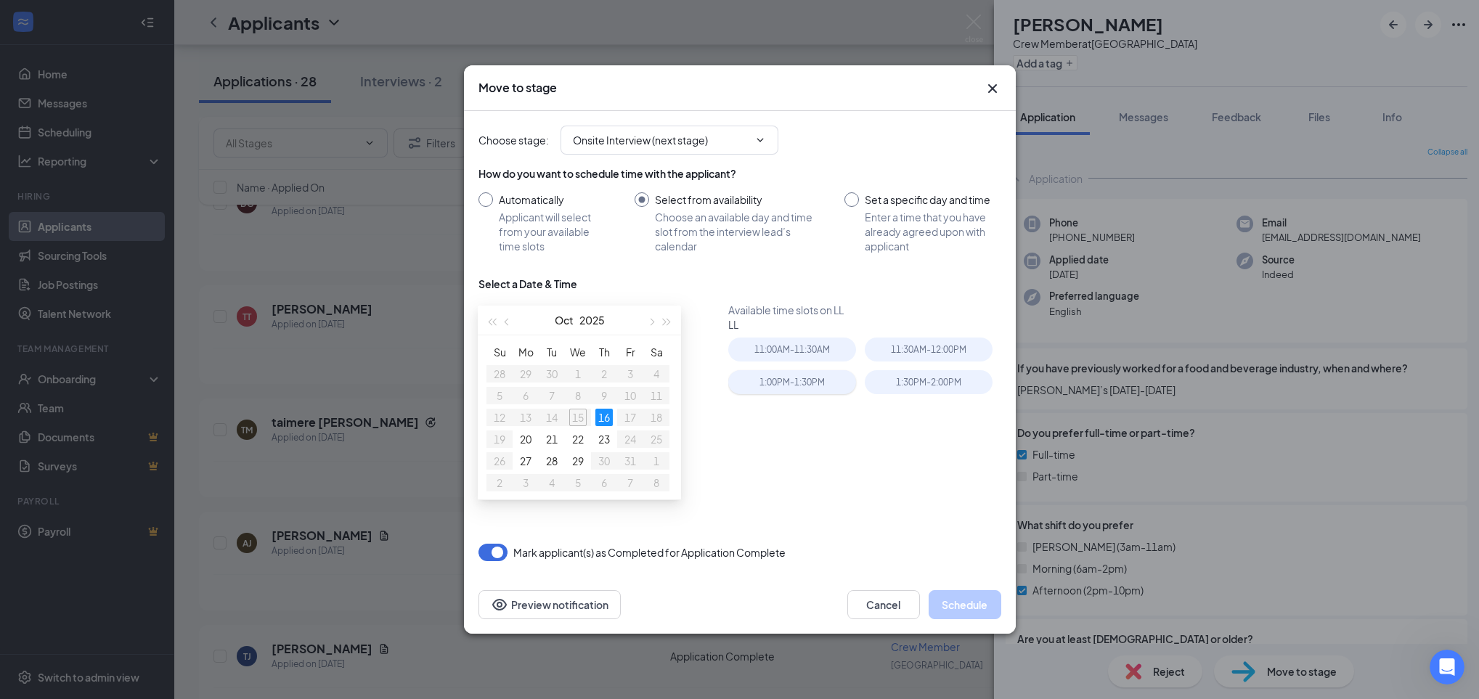
click at [828, 377] on div "1:00PM - 1:30PM" at bounding box center [792, 382] width 128 height 24
click at [983, 601] on button "Schedule" at bounding box center [965, 604] width 73 height 29
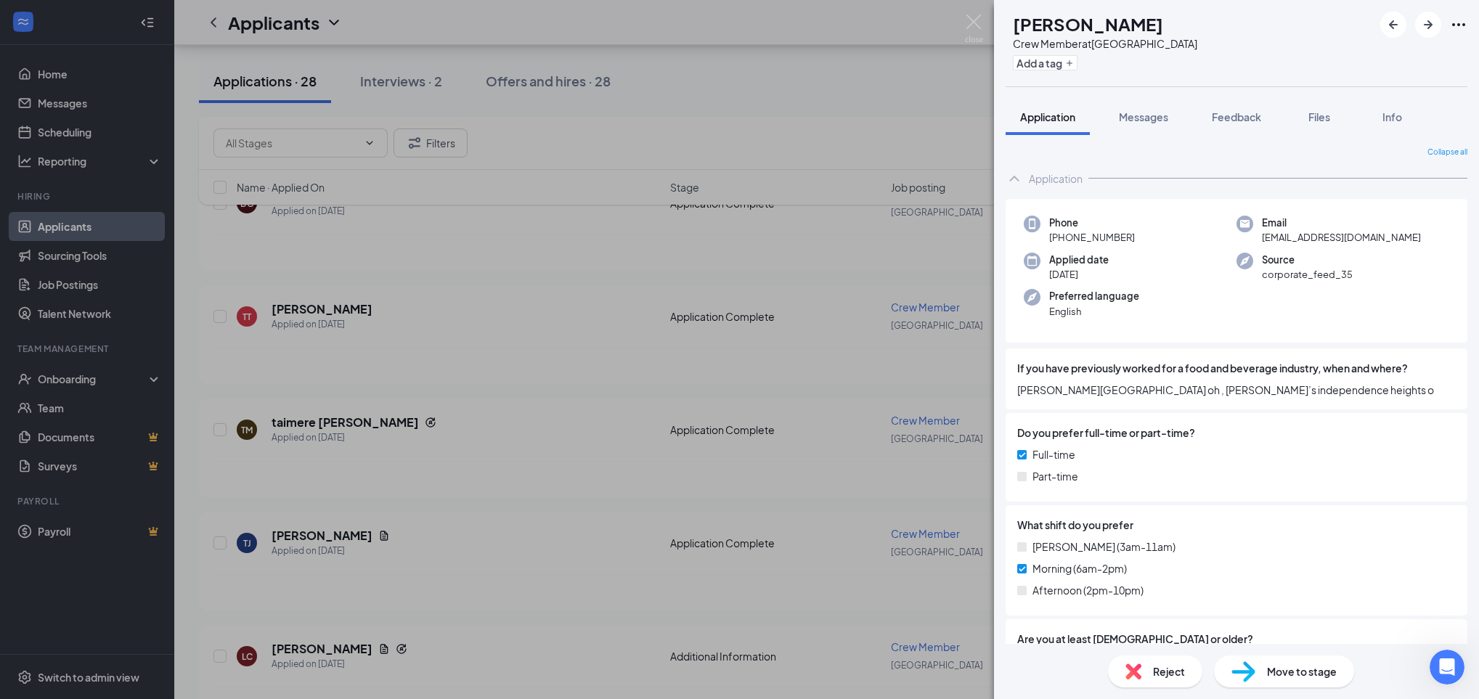
click at [1258, 673] on div "Move to stage" at bounding box center [1284, 672] width 140 height 32
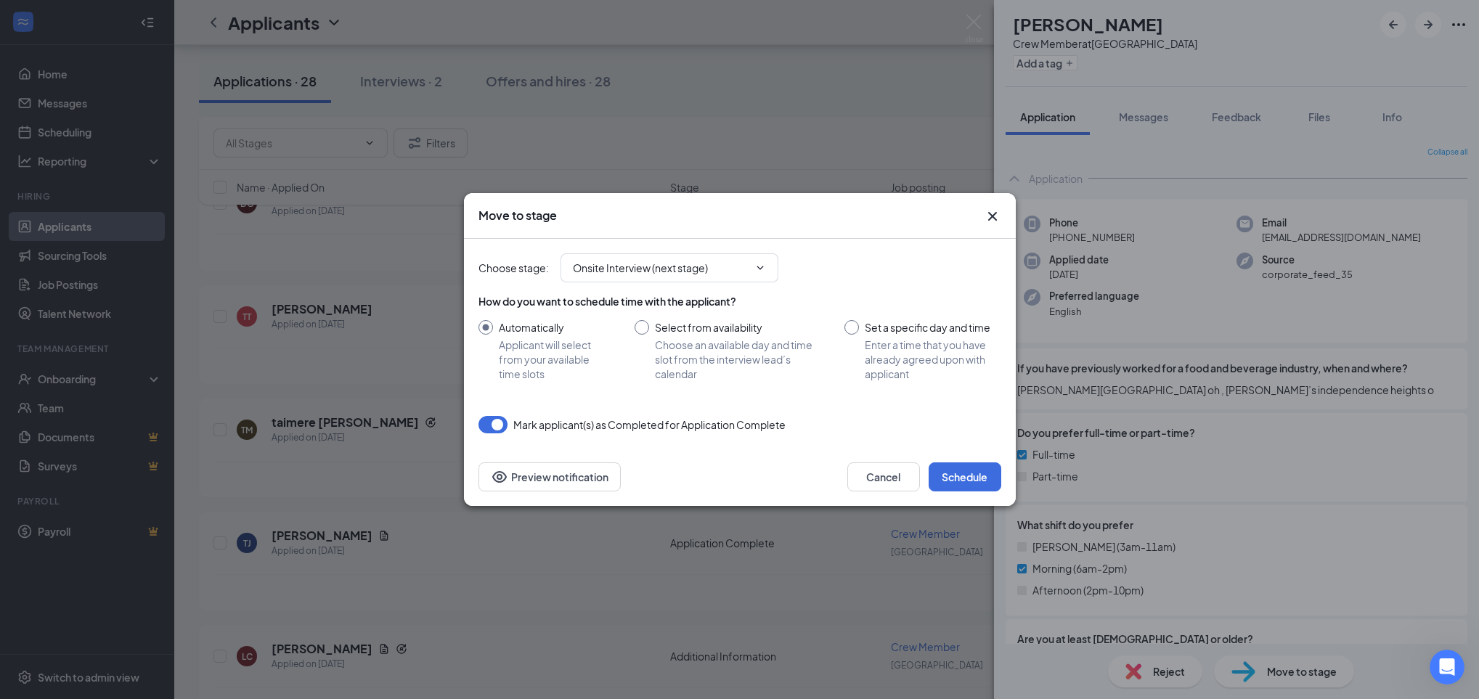
click at [991, 208] on icon "Cross" at bounding box center [992, 216] width 17 height 17
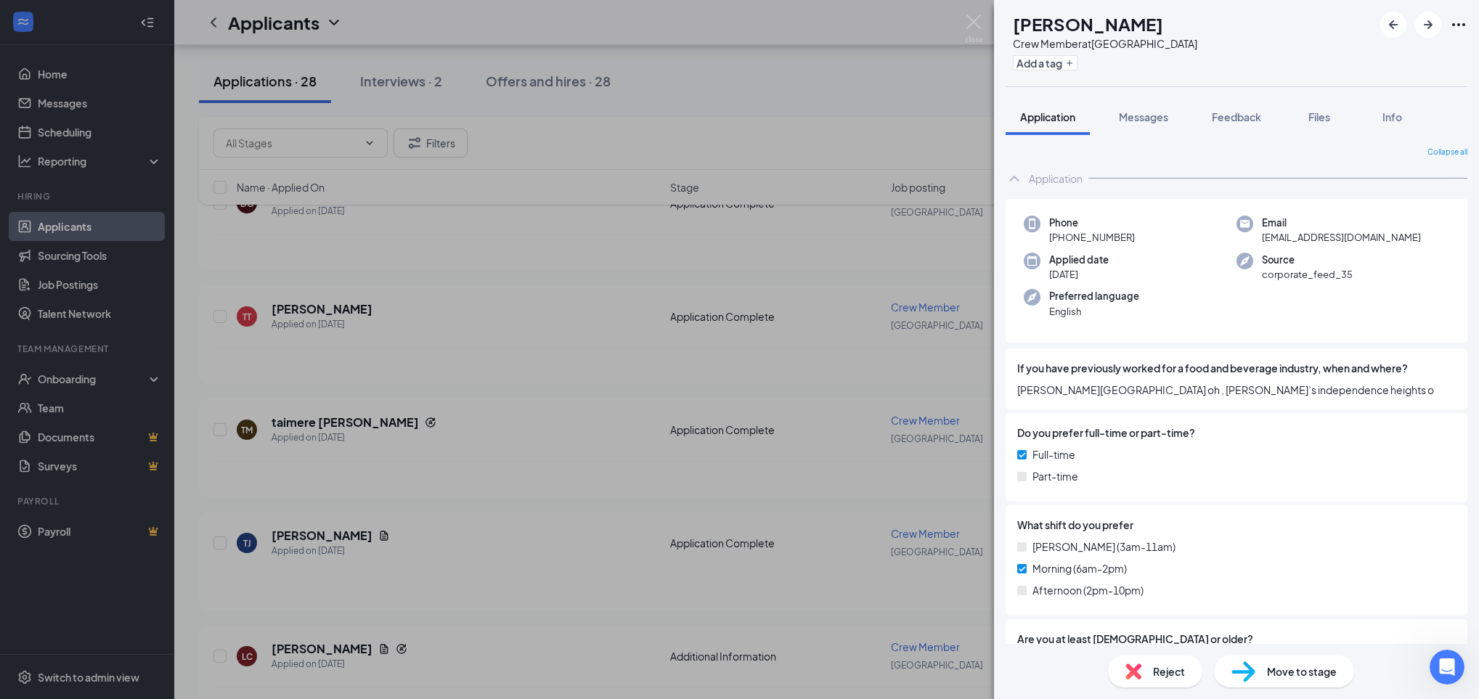
click at [373, 545] on div "[PERSON_NAME] Crew Member at [GEOGRAPHIC_DATA] Add a tag Application Messages F…" at bounding box center [739, 349] width 1479 height 699
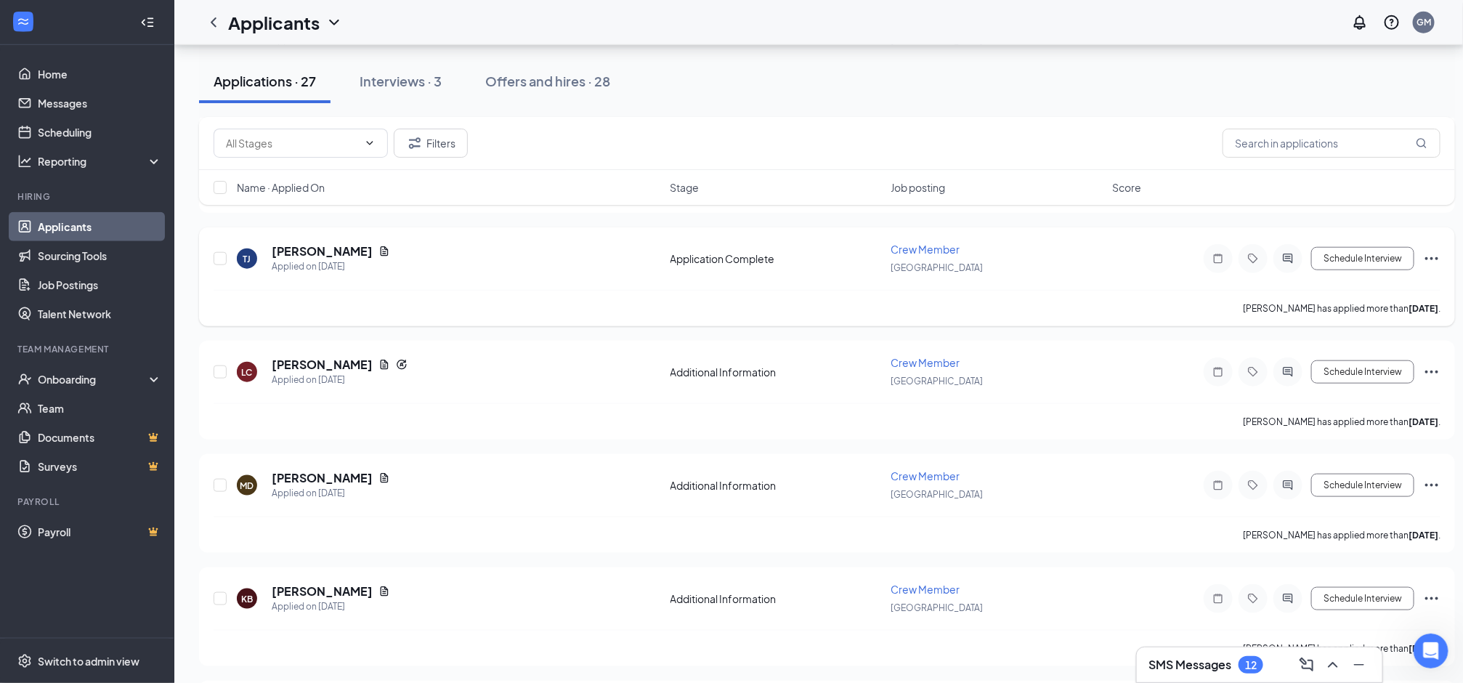
scroll to position [652, 0]
click at [338, 476] on h5 "[PERSON_NAME]" at bounding box center [322, 477] width 101 height 16
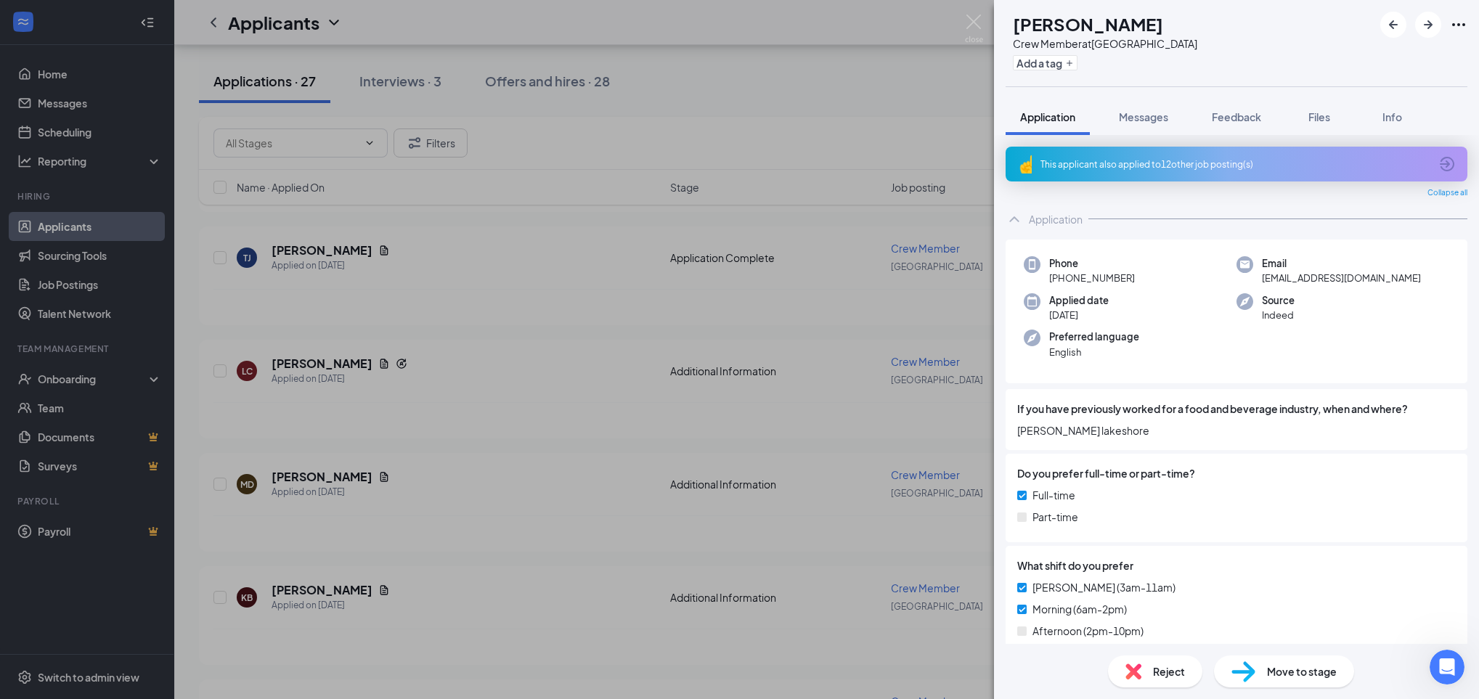
click at [1280, 664] on span "Move to stage" at bounding box center [1302, 672] width 70 height 16
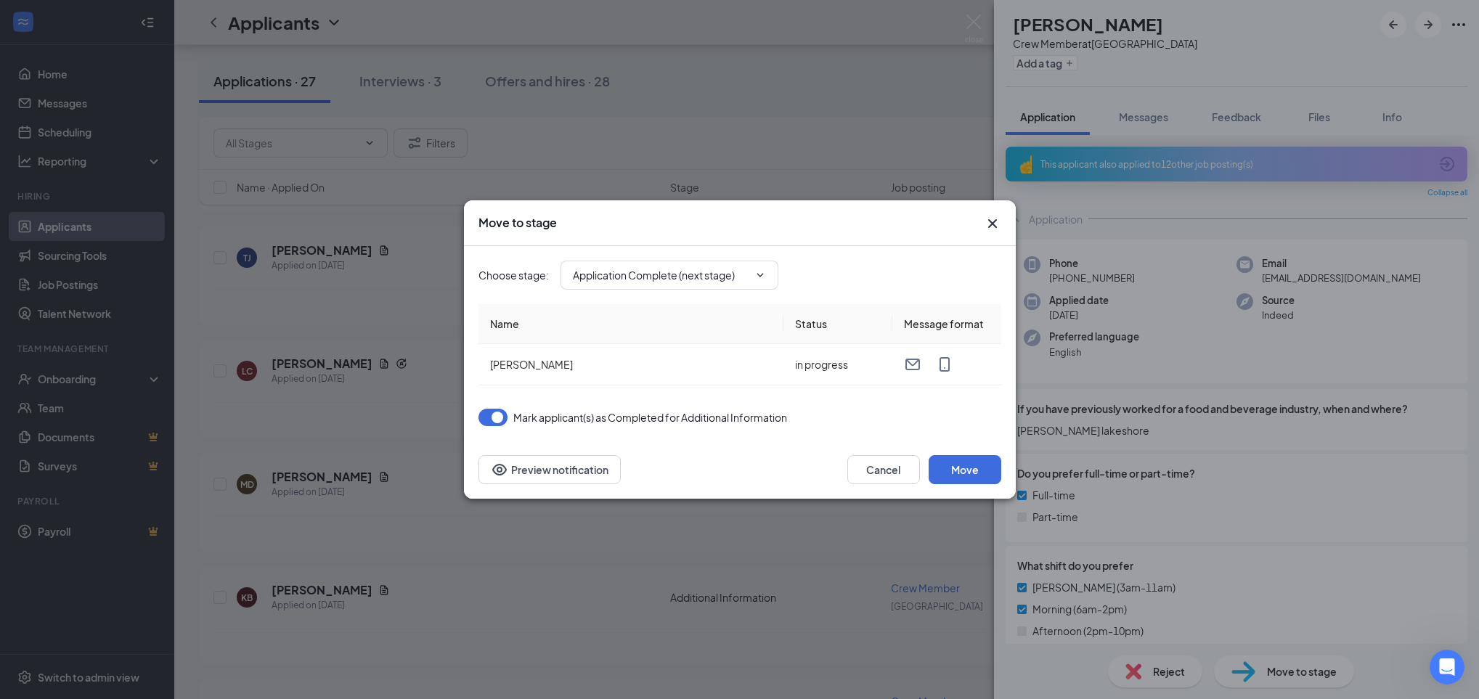
click at [992, 220] on icon "Cross" at bounding box center [992, 223] width 17 height 17
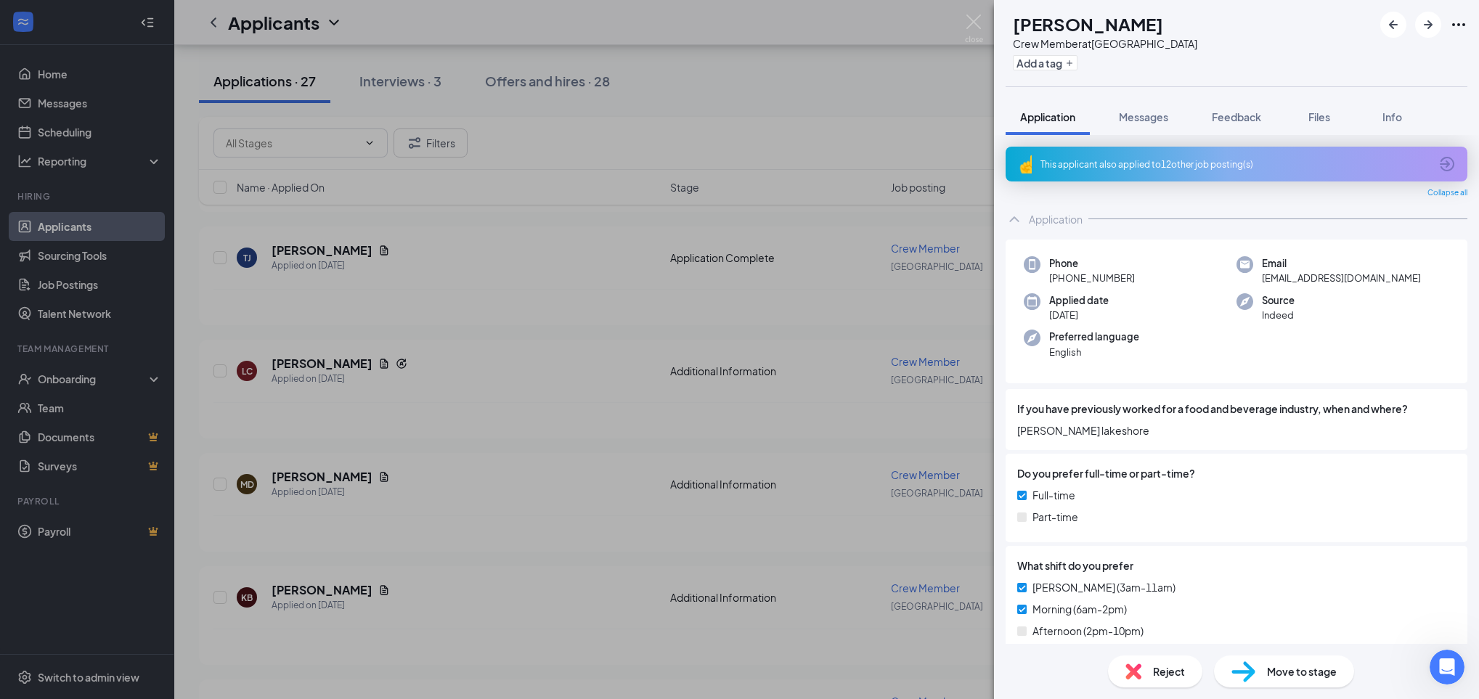
click at [1249, 672] on img at bounding box center [1244, 672] width 24 height 21
type input "Application Complete (next stage)"
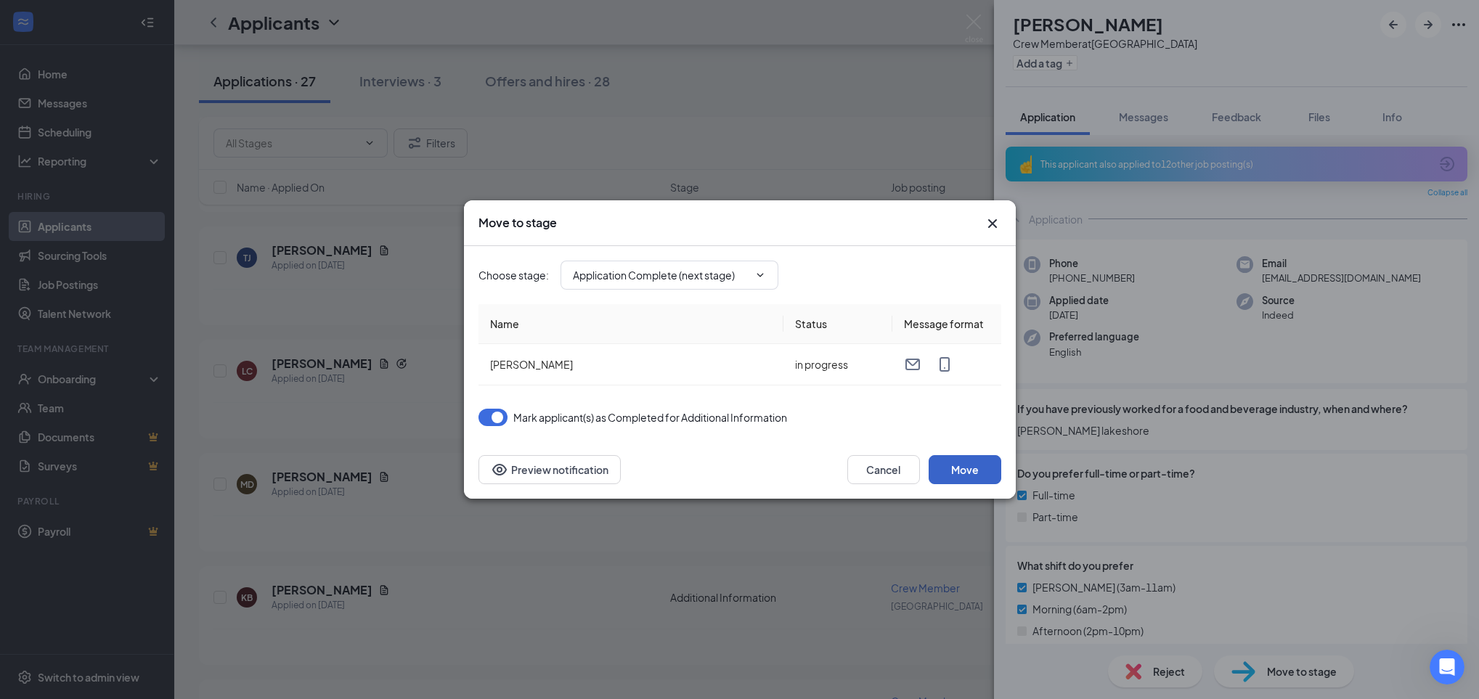
click at [974, 473] on button "Move" at bounding box center [965, 469] width 73 height 29
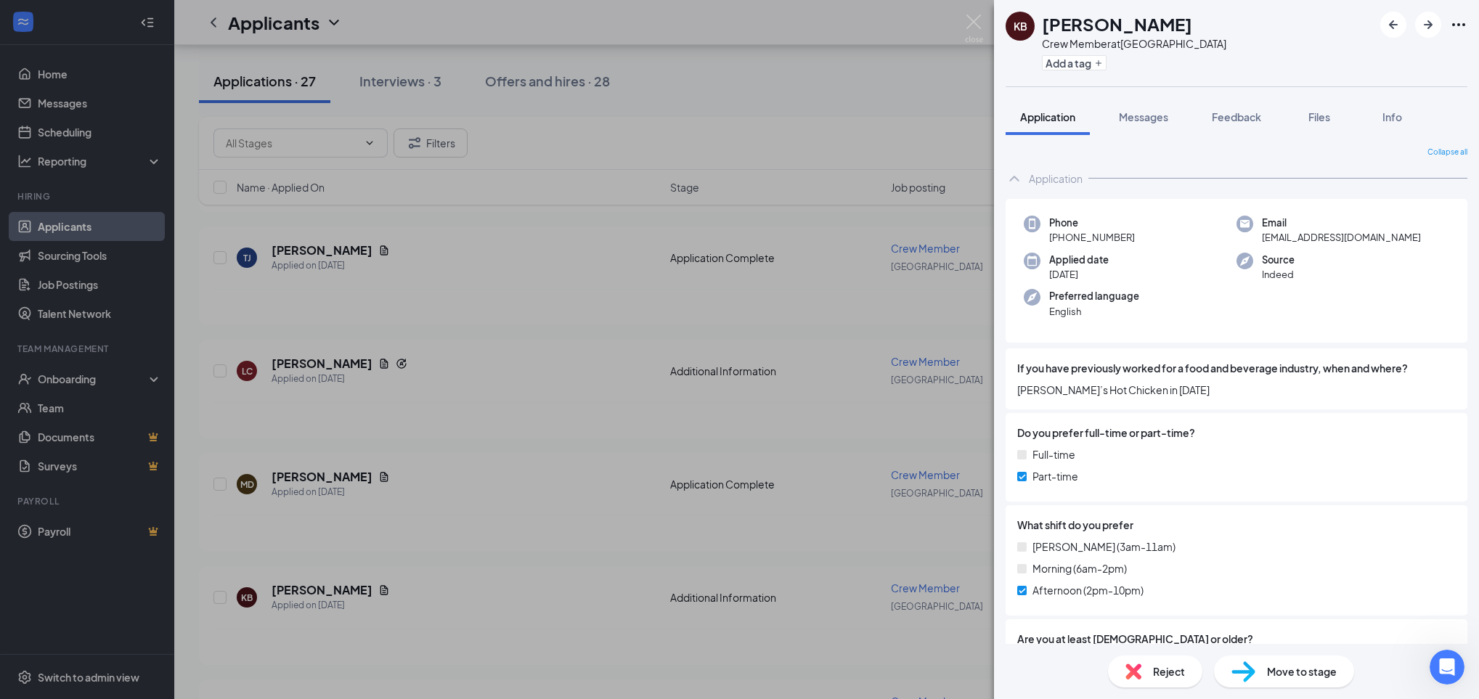
click at [974, 473] on div "KB [PERSON_NAME] Crew Member at [GEOGRAPHIC_DATA] Add a tag Application Message…" at bounding box center [739, 349] width 1479 height 699
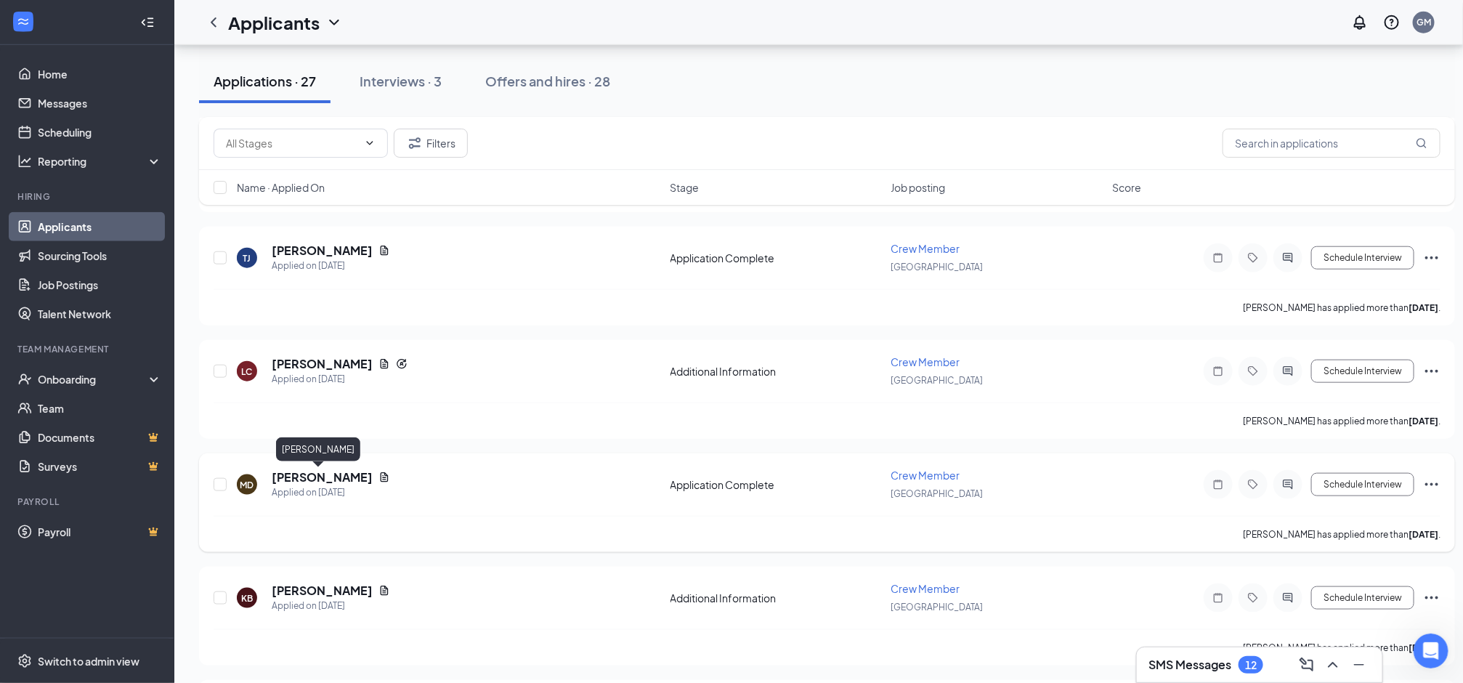
click at [333, 473] on h5 "[PERSON_NAME]" at bounding box center [322, 477] width 101 height 16
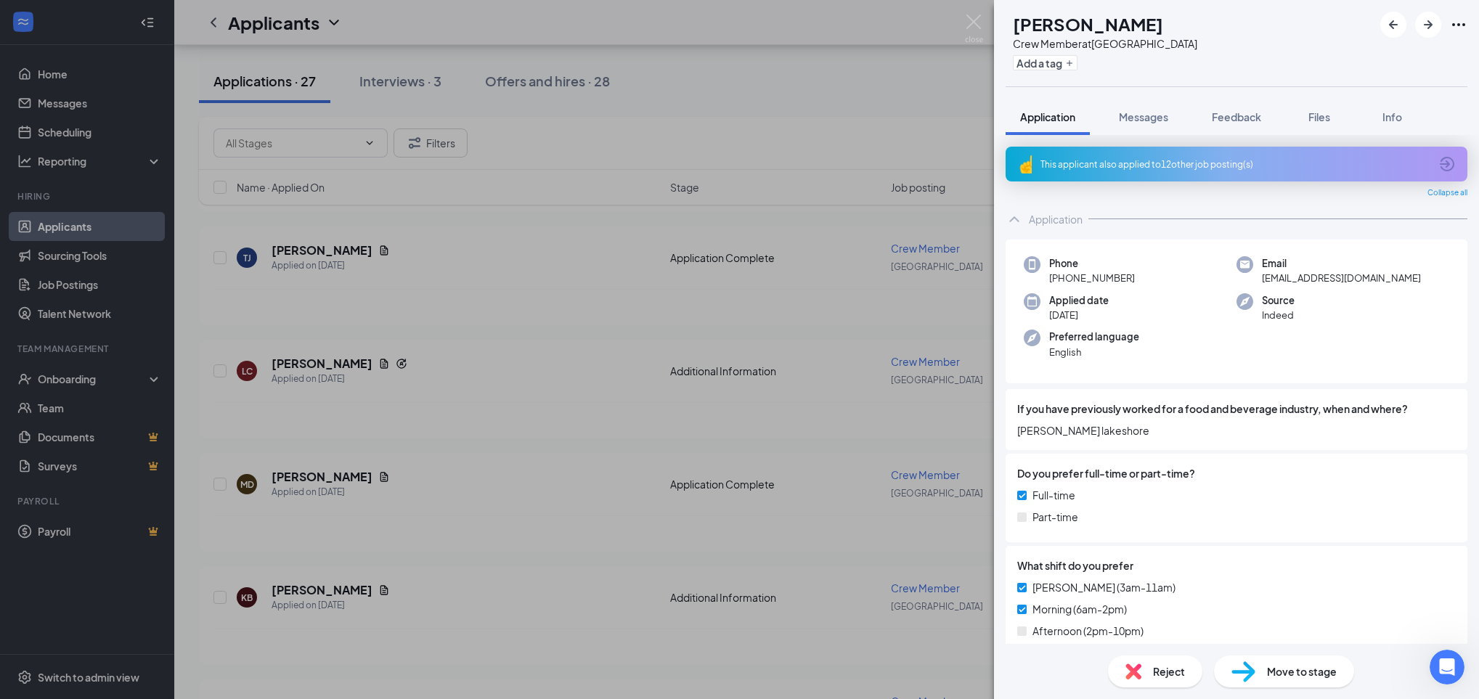
click at [1277, 665] on span "Move to stage" at bounding box center [1302, 672] width 70 height 16
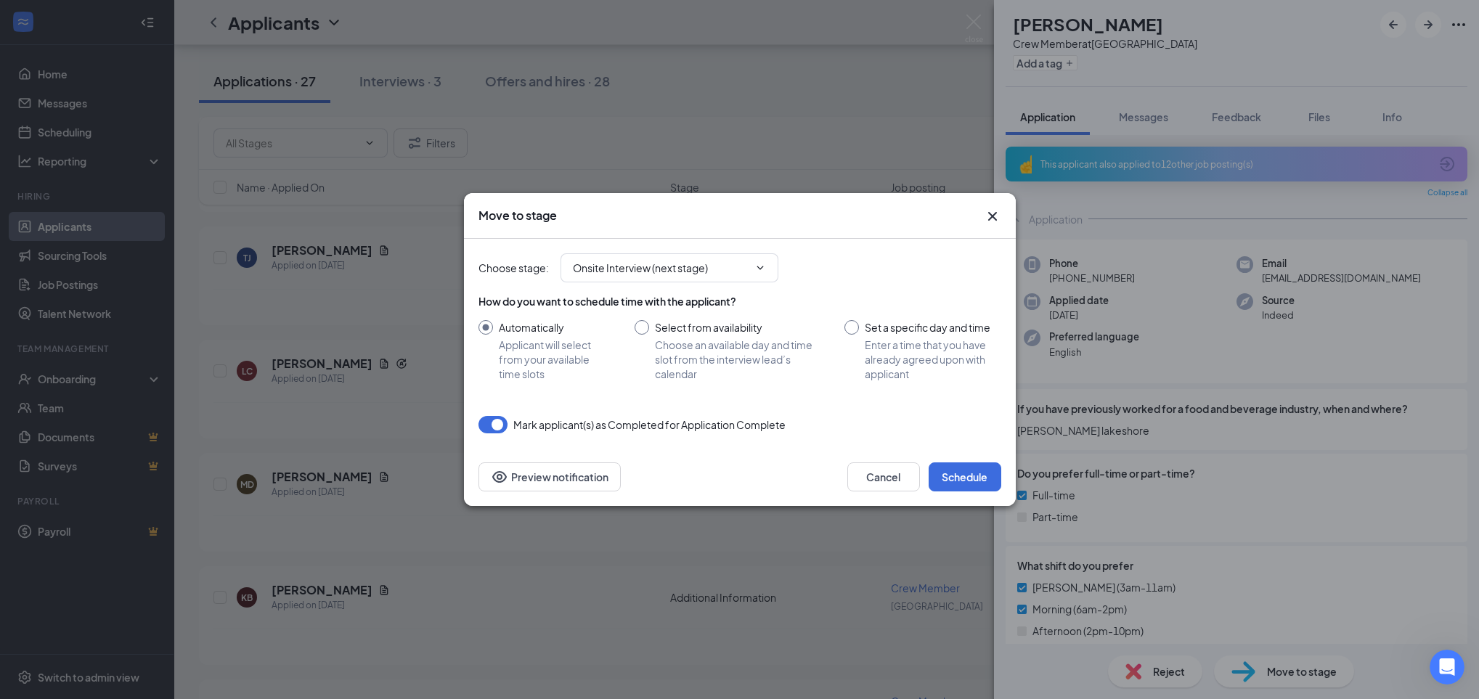
click at [641, 325] on input "Select from availability Choose an available day and time slot from the intervi…" at bounding box center [726, 350] width 182 height 61
radio input "true"
radio input "false"
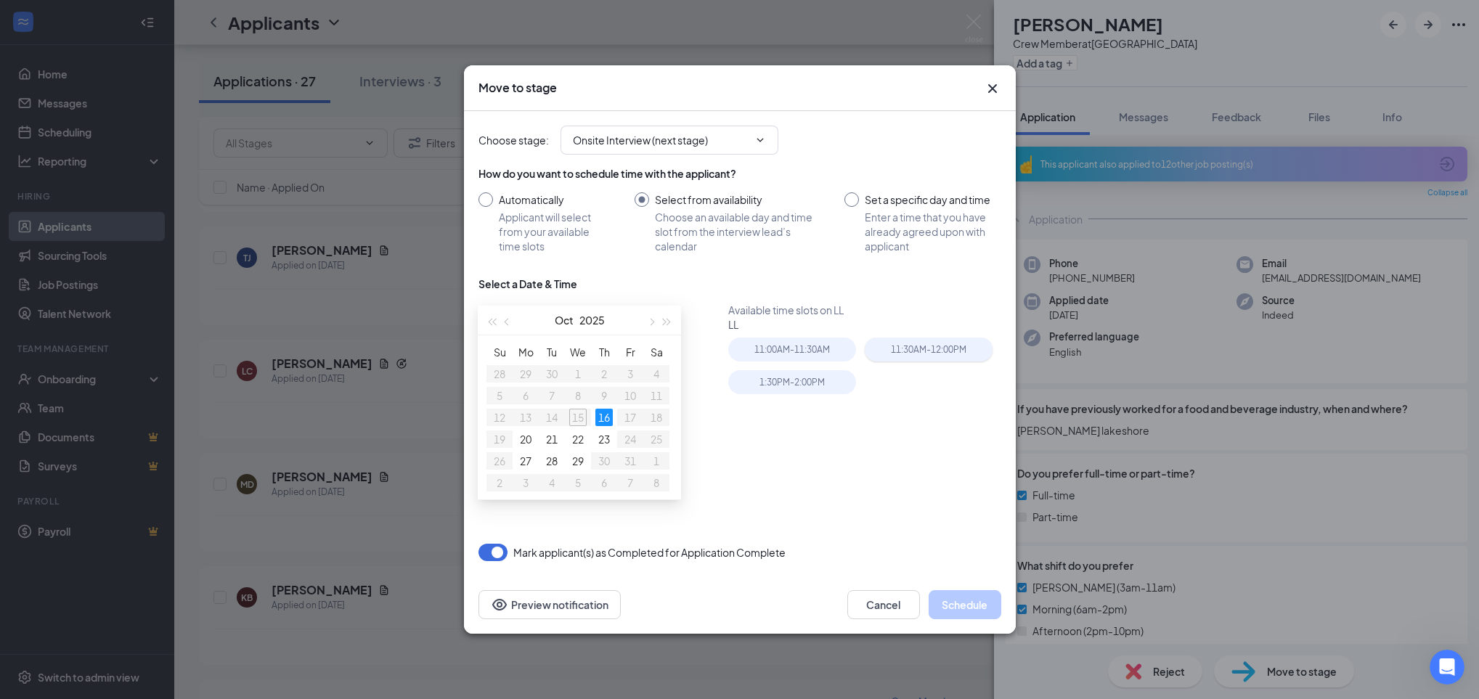
click at [918, 341] on div "11:30AM - 12:00PM" at bounding box center [929, 350] width 128 height 24
click at [964, 593] on button "Schedule" at bounding box center [965, 604] width 73 height 29
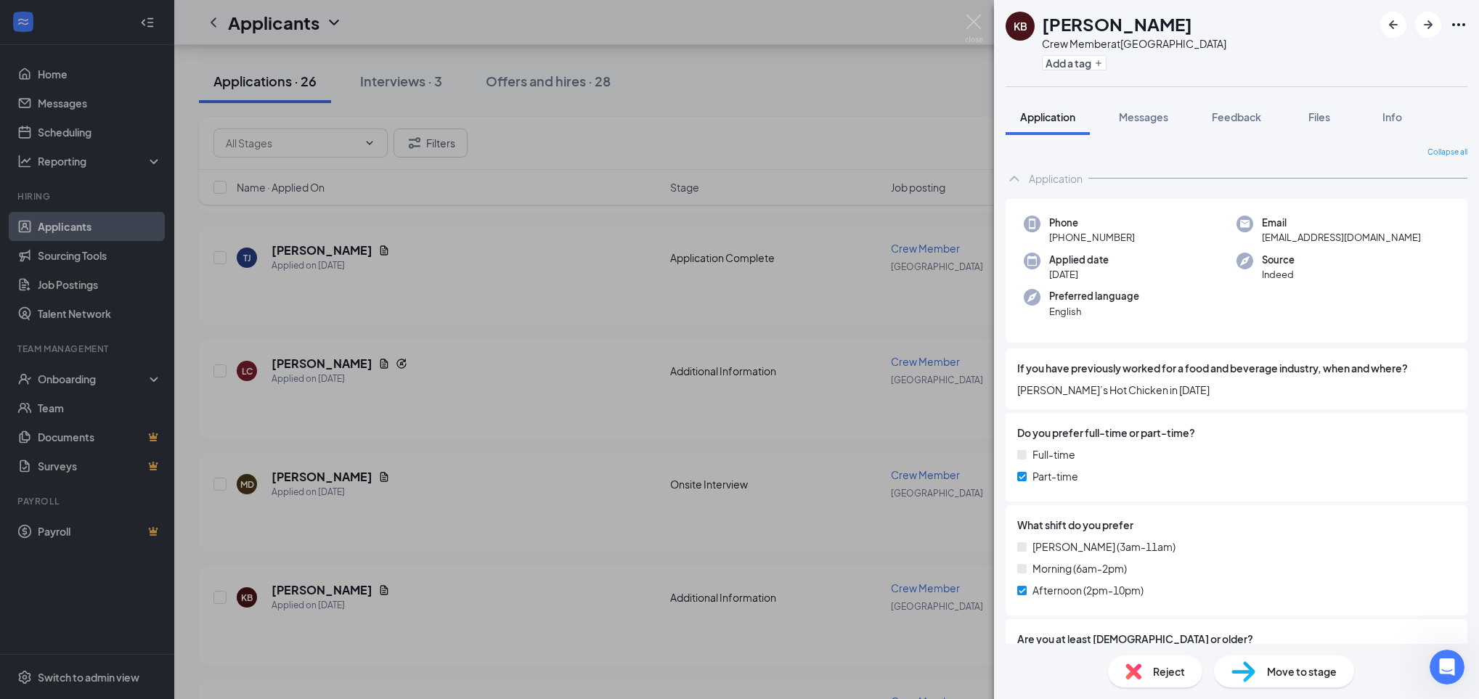
click at [1306, 670] on span "Move to stage" at bounding box center [1302, 672] width 70 height 16
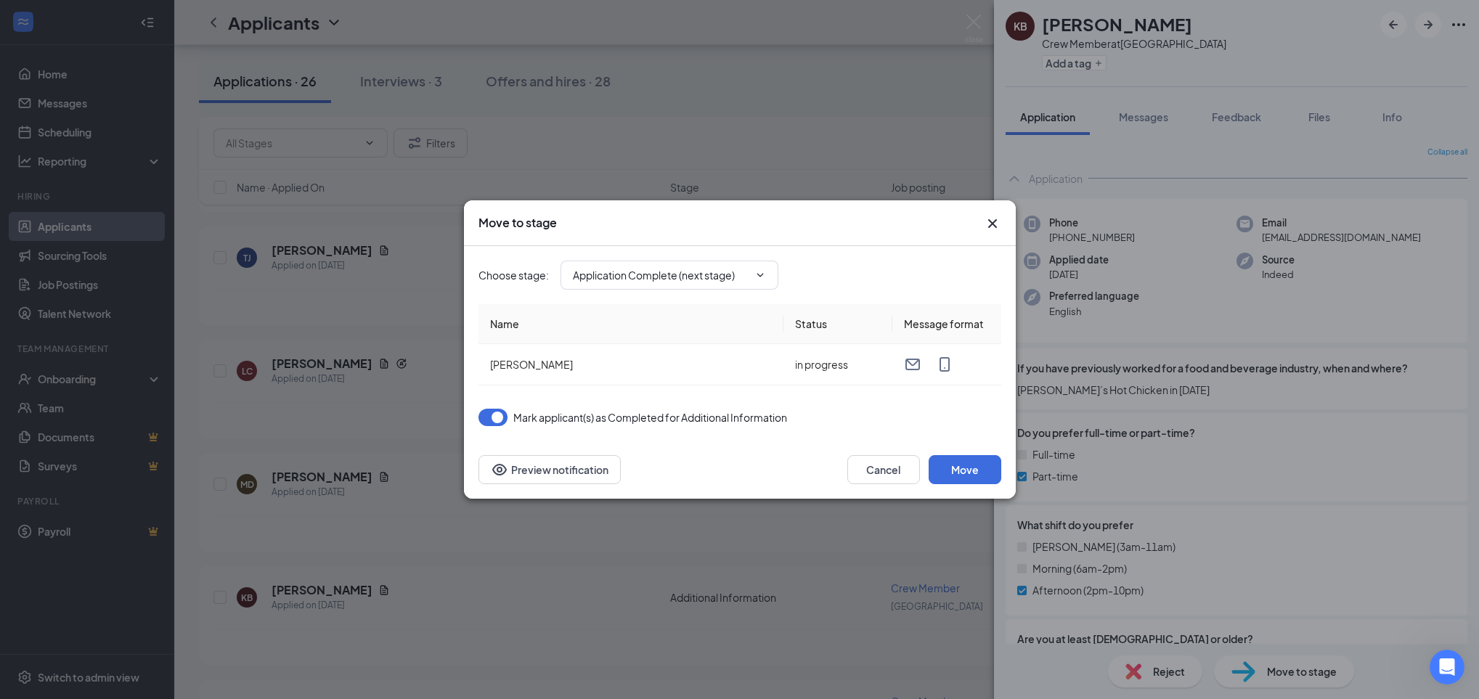
click at [996, 218] on icon "Cross" at bounding box center [992, 223] width 17 height 17
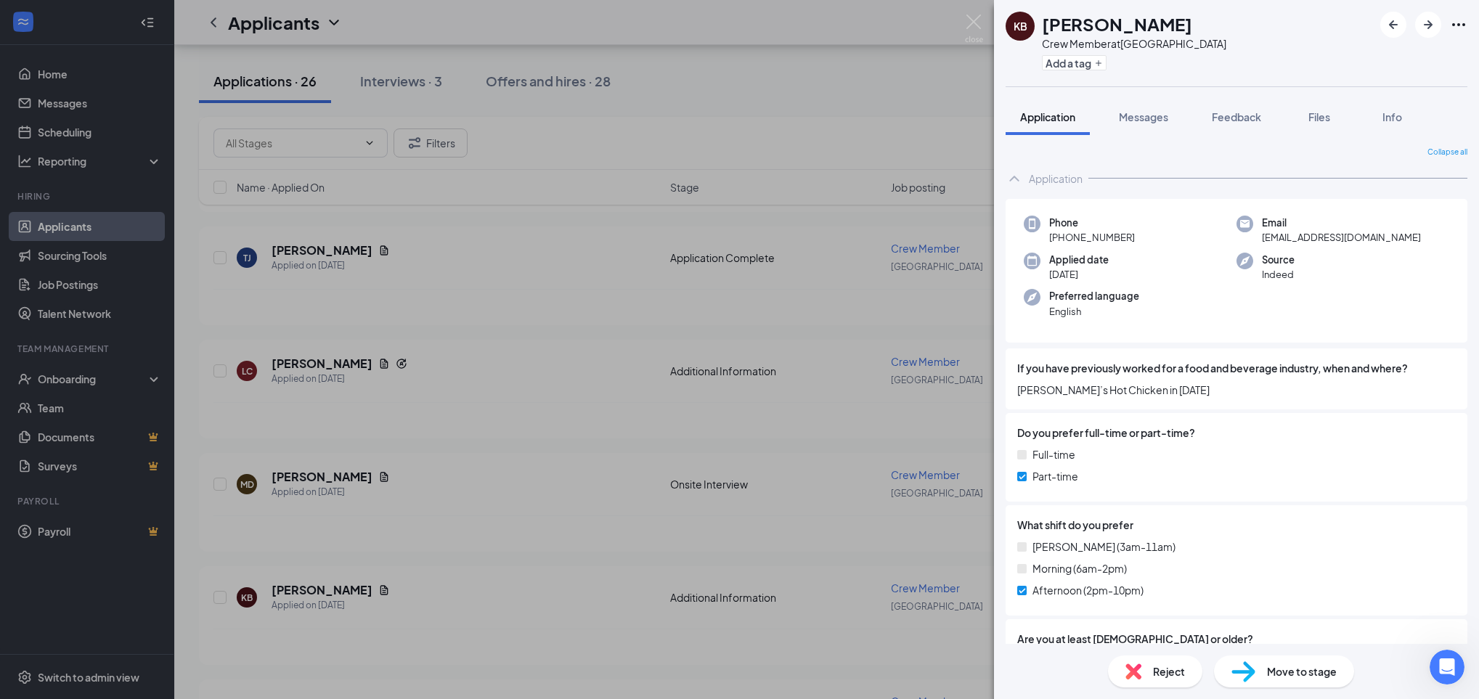
click at [922, 206] on div "KB [PERSON_NAME] Crew Member at [GEOGRAPHIC_DATA] Add a tag Application Message…" at bounding box center [739, 349] width 1479 height 699
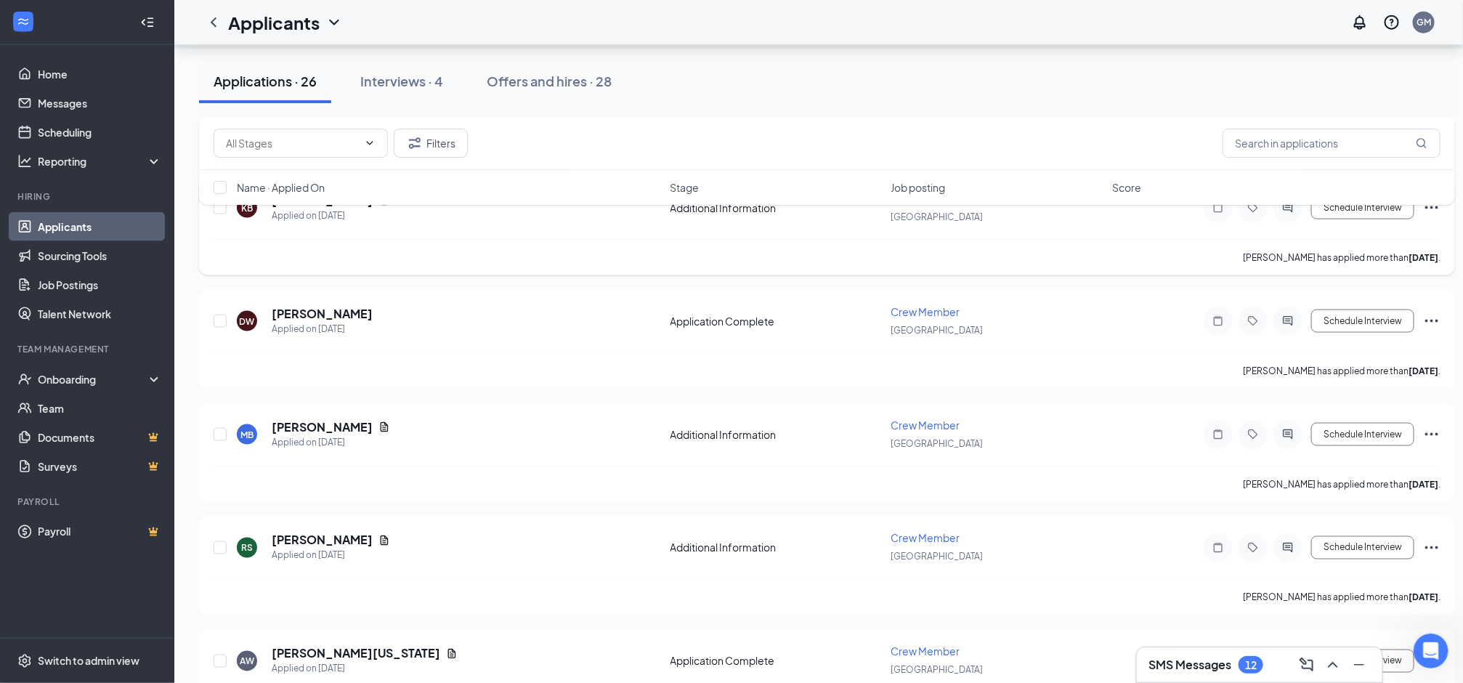
scroll to position [928, 0]
click at [307, 429] on h5 "[PERSON_NAME]" at bounding box center [322, 428] width 101 height 16
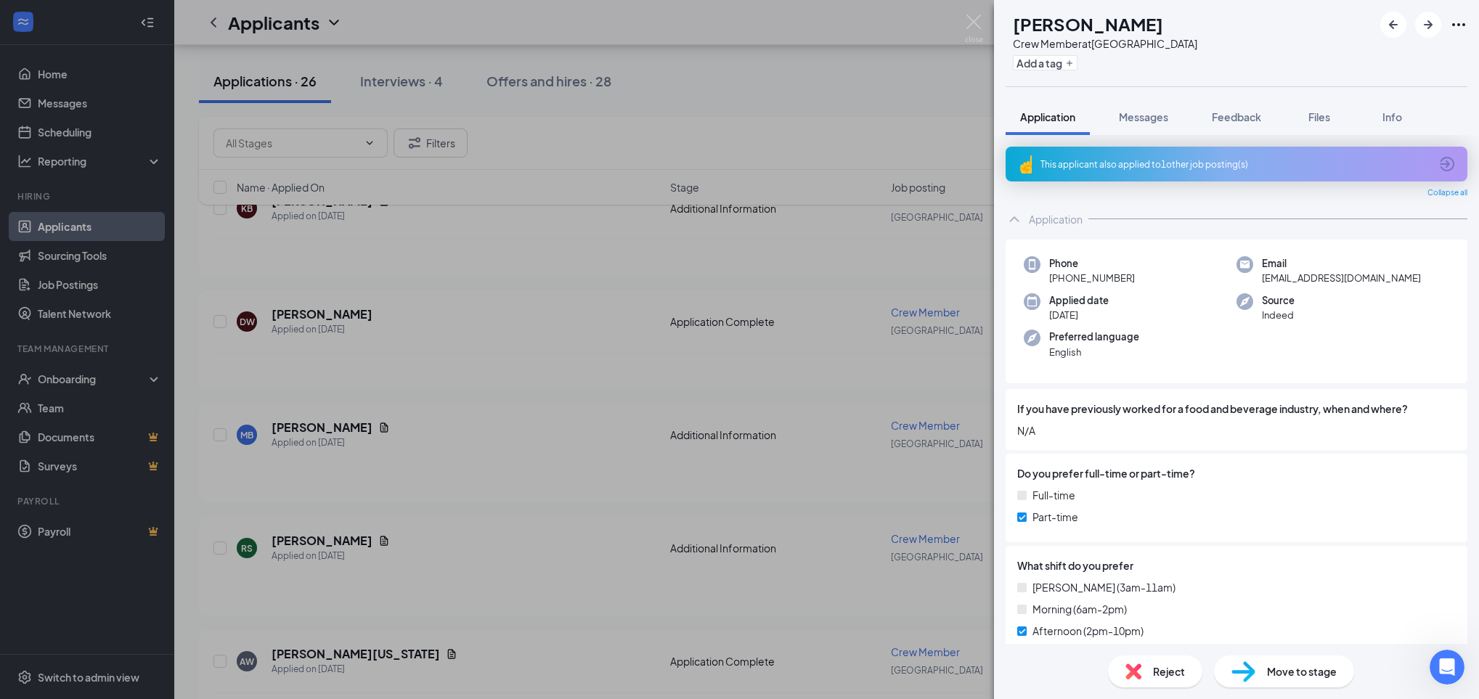
click at [670, 456] on div "MB [PERSON_NAME] Crew Member at [GEOGRAPHIC_DATA] Add a tag Application Message…" at bounding box center [739, 349] width 1479 height 699
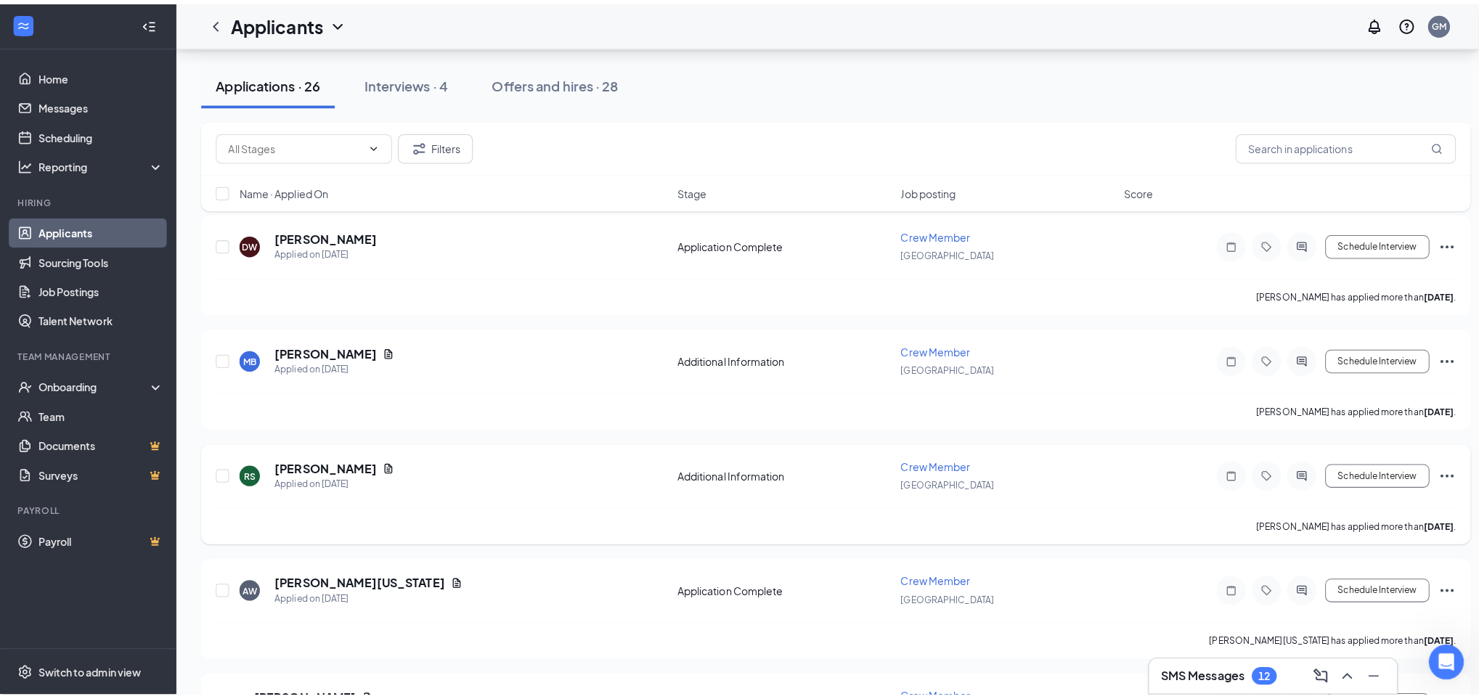
scroll to position [1017, 0]
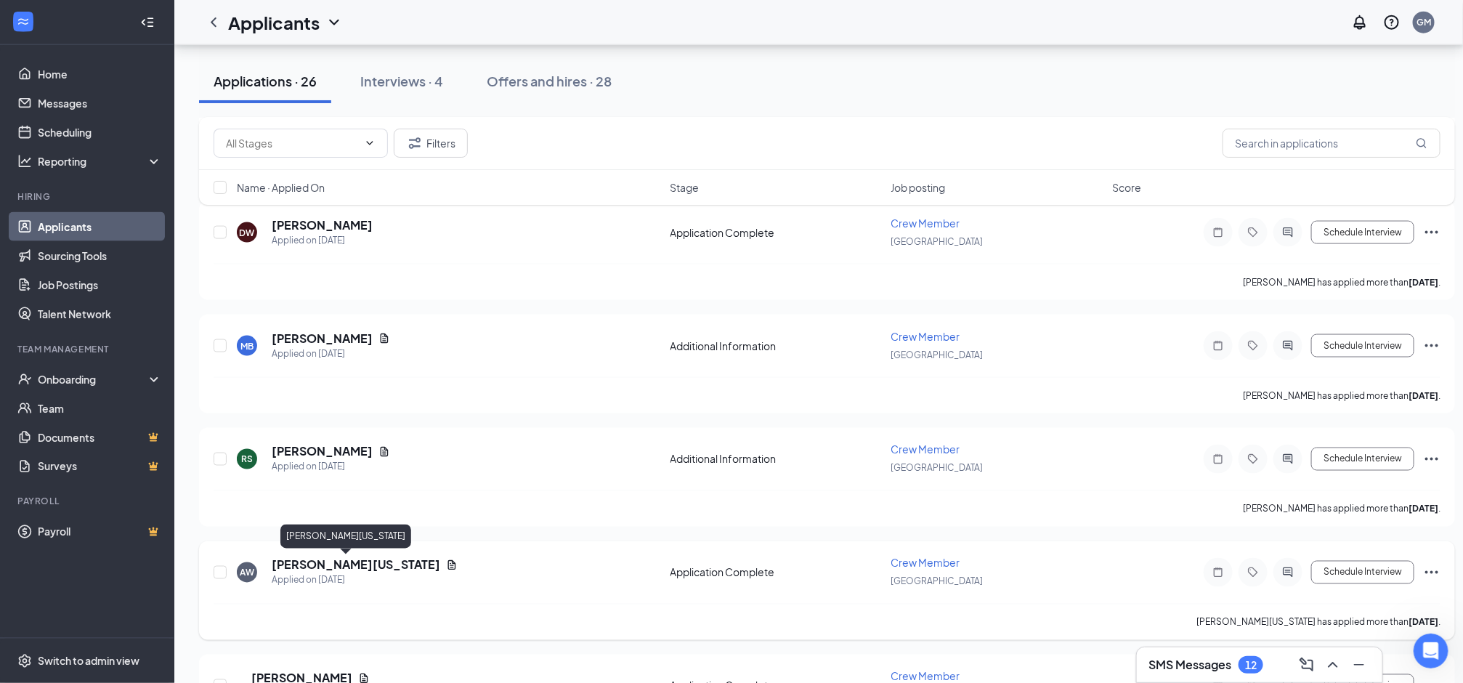
click at [357, 558] on h5 "[PERSON_NAME][US_STATE]" at bounding box center [356, 565] width 168 height 16
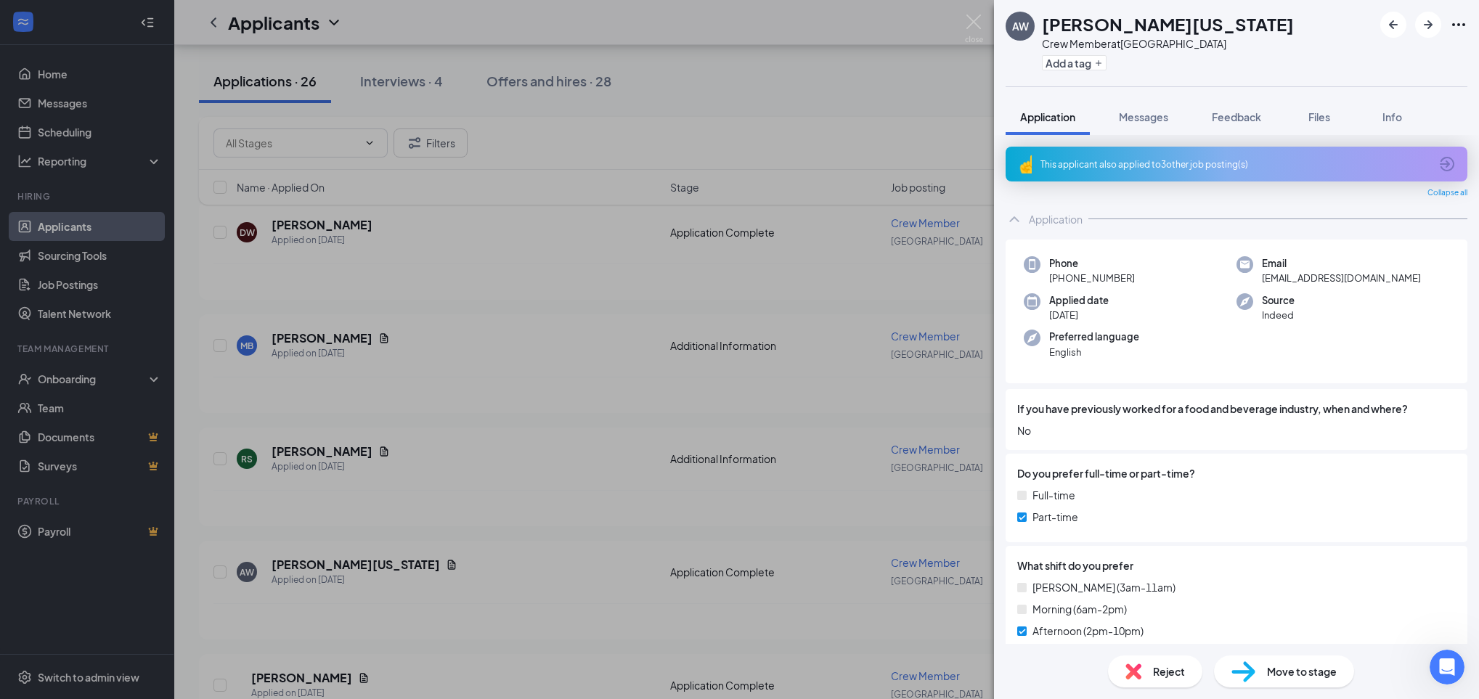
drag, startPoint x: 1148, startPoint y: 464, endPoint x: 730, endPoint y: 388, distance: 425.2
click at [730, 388] on div "AW [PERSON_NAME][US_STATE] Crew Member at [GEOGRAPHIC_DATA] Add a tag Applicati…" at bounding box center [739, 349] width 1479 height 699
click at [678, 421] on div "AW [PERSON_NAME][US_STATE] Crew Member at [GEOGRAPHIC_DATA] Add a tag Applicati…" at bounding box center [739, 349] width 1479 height 699
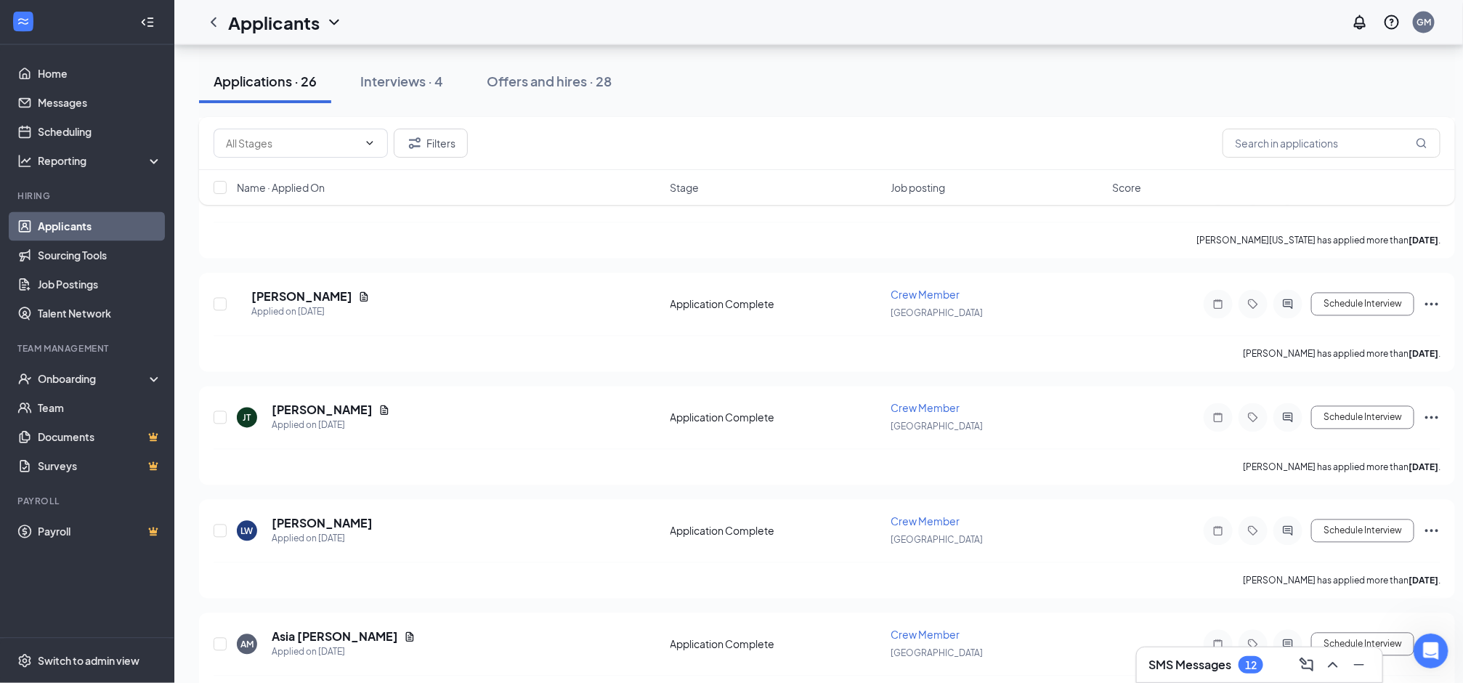
scroll to position [1399, 0]
click at [338, 295] on h5 "[PERSON_NAME]" at bounding box center [301, 296] width 101 height 16
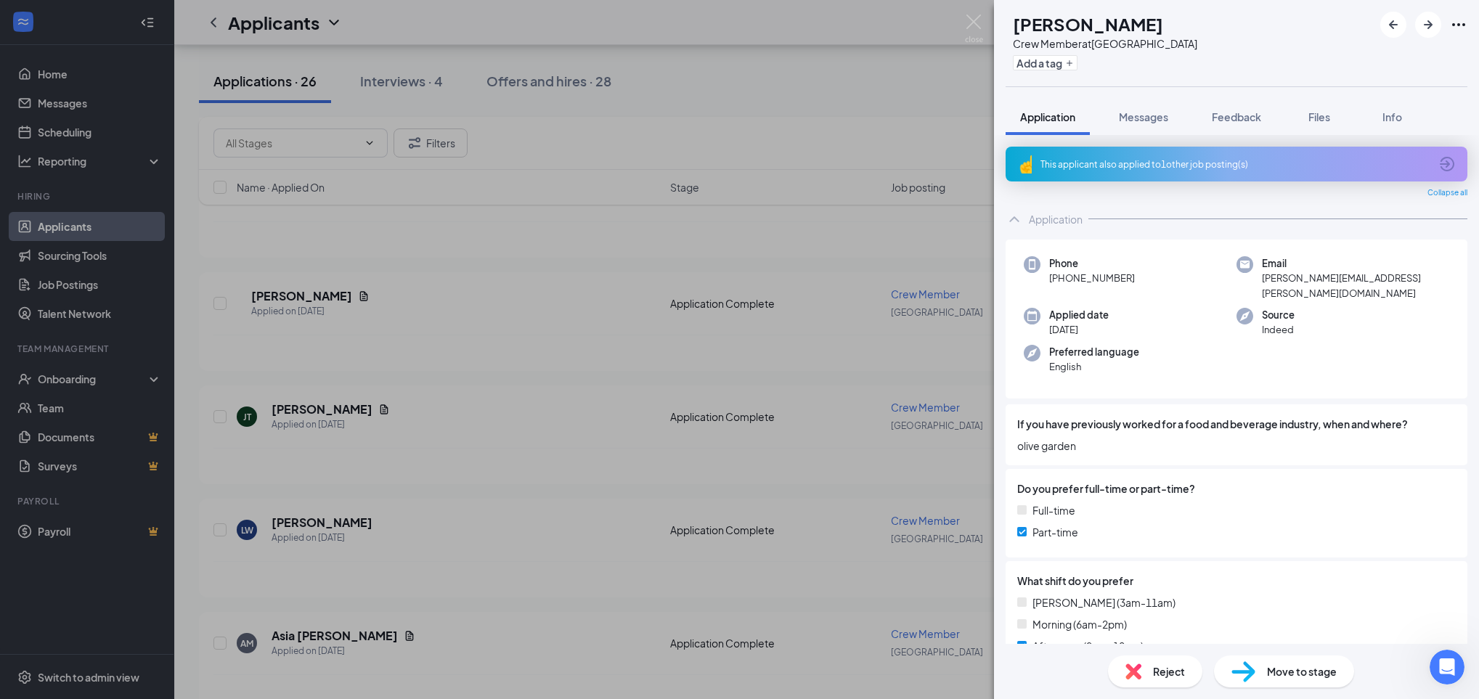
click at [879, 432] on div "AW [PERSON_NAME] Crew Member at [GEOGRAPHIC_DATA] Add a tag Application Message…" at bounding box center [739, 349] width 1479 height 699
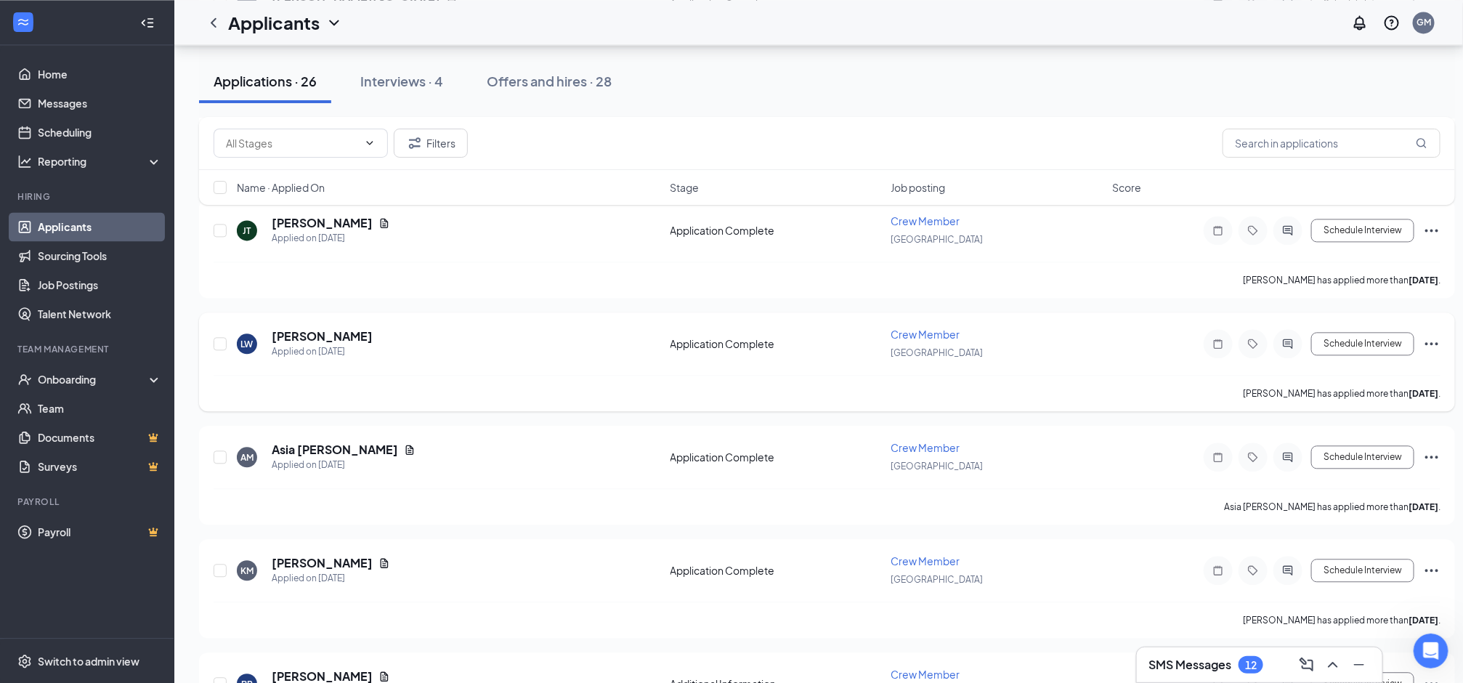
scroll to position [1588, 0]
click at [318, 443] on h5 "Asia [PERSON_NAME]" at bounding box center [335, 447] width 126 height 16
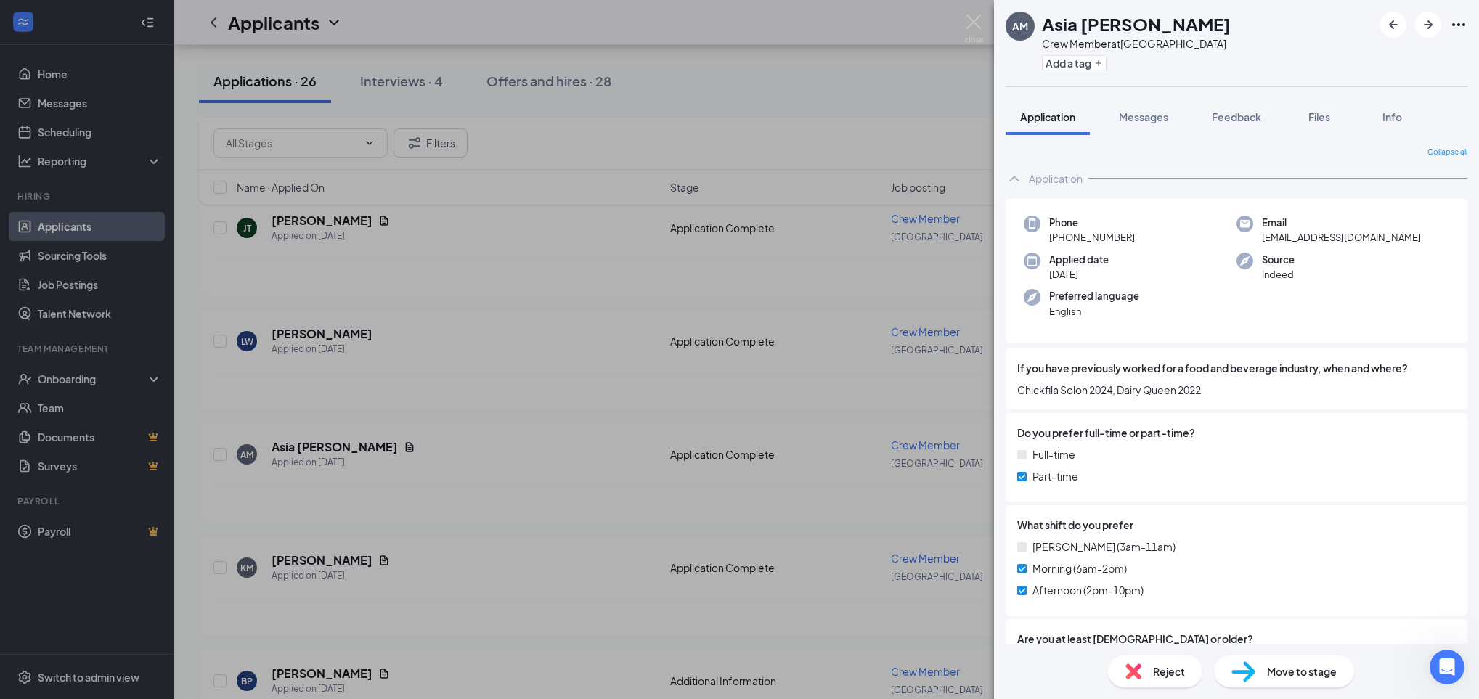
click at [1293, 674] on span "Move to stage" at bounding box center [1302, 672] width 70 height 16
type input "Onsite Interview (next stage)"
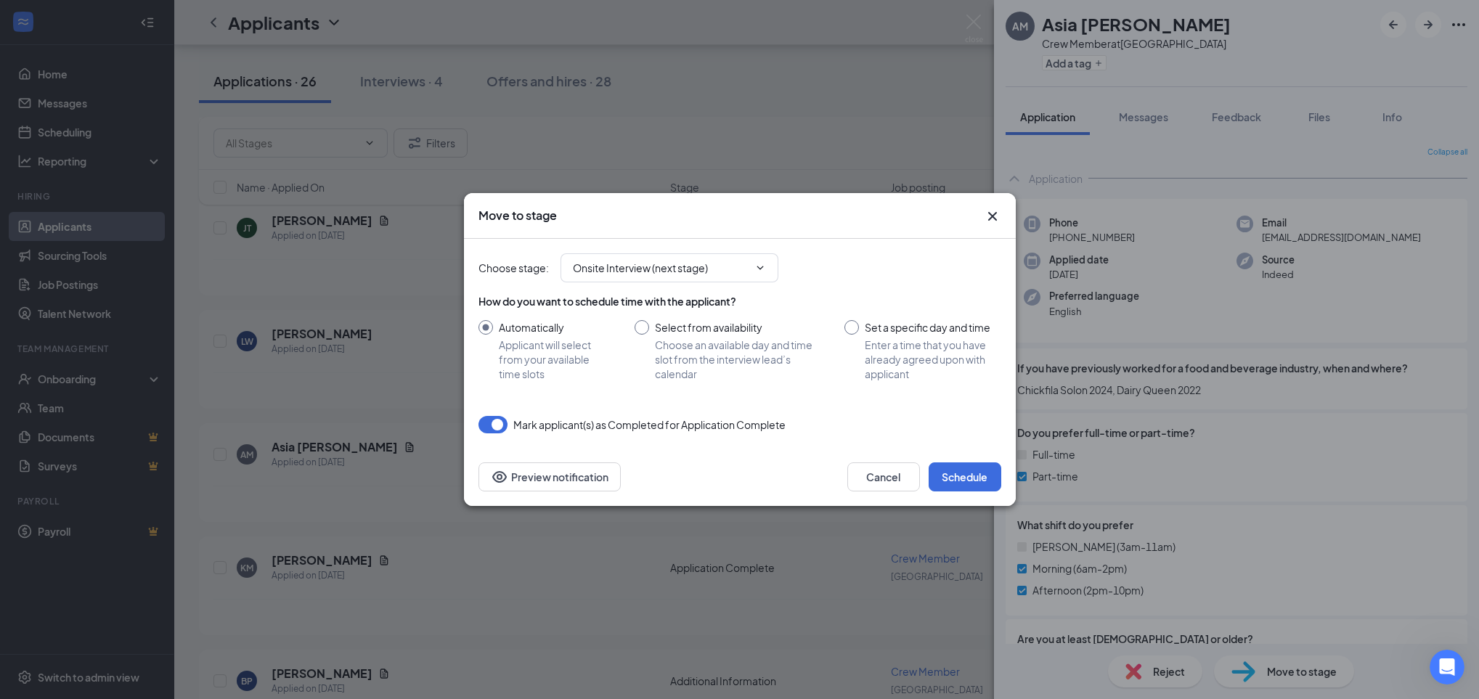
click at [643, 323] on input "Select from availability Choose an available day and time slot from the intervi…" at bounding box center [726, 350] width 182 height 61
radio input "true"
radio input "false"
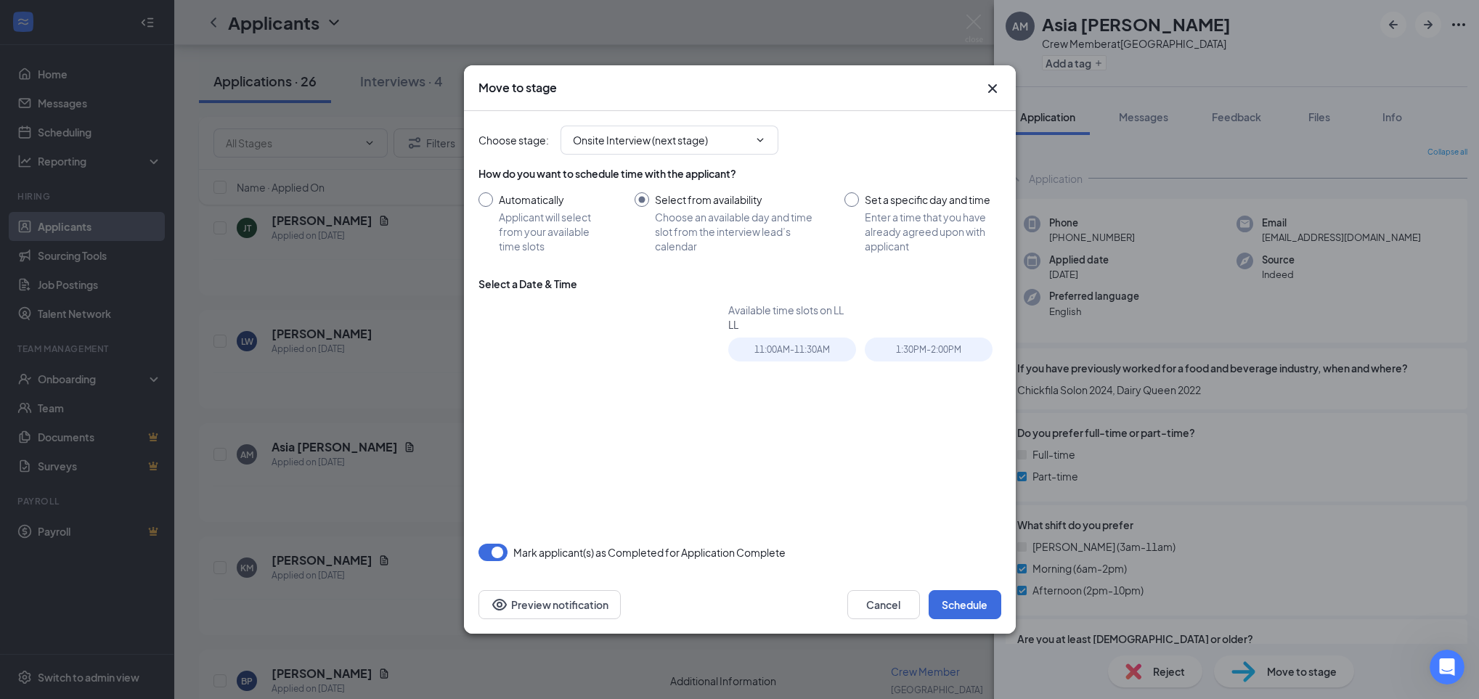
type input "[DATE]"
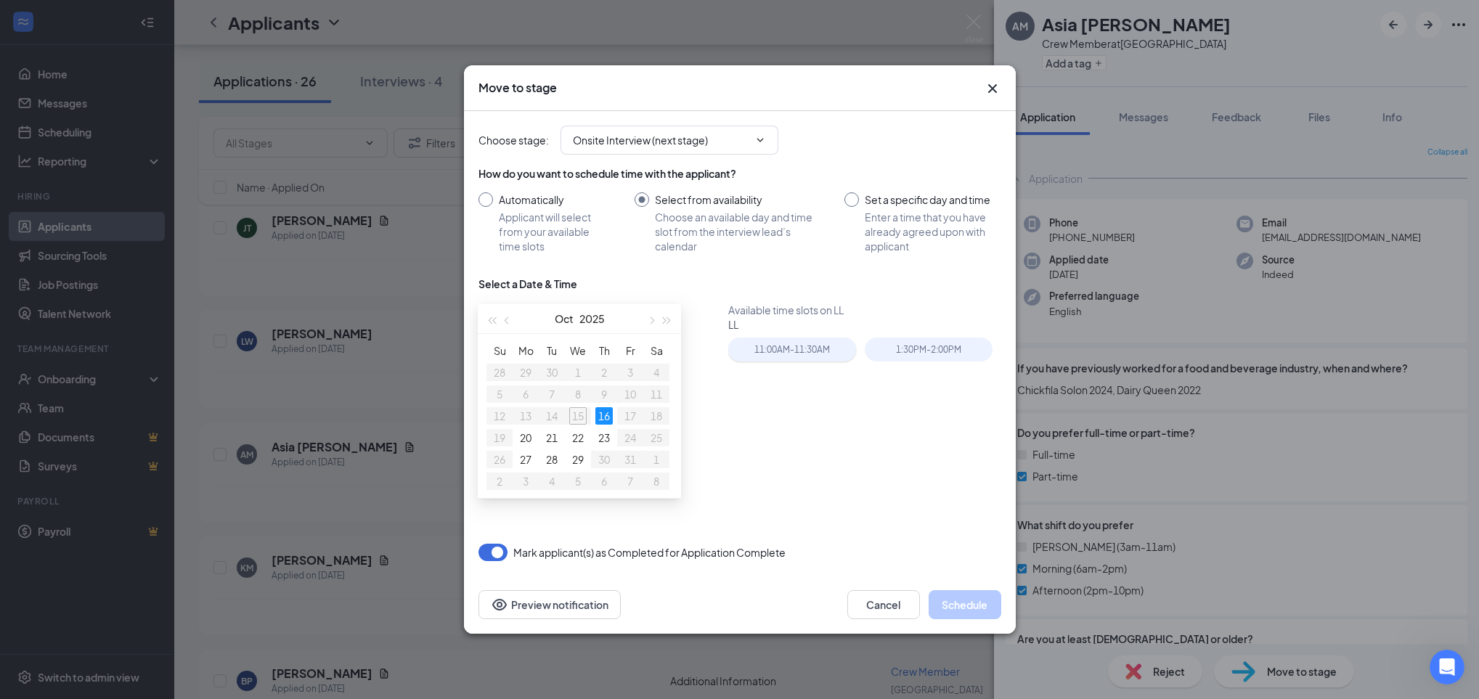
click at [800, 352] on div "11:00AM - 11:30AM" at bounding box center [792, 350] width 128 height 24
click at [972, 624] on div "Cancel Schedule Preview notification" at bounding box center [740, 605] width 552 height 58
click at [970, 611] on button "Schedule" at bounding box center [965, 604] width 73 height 29
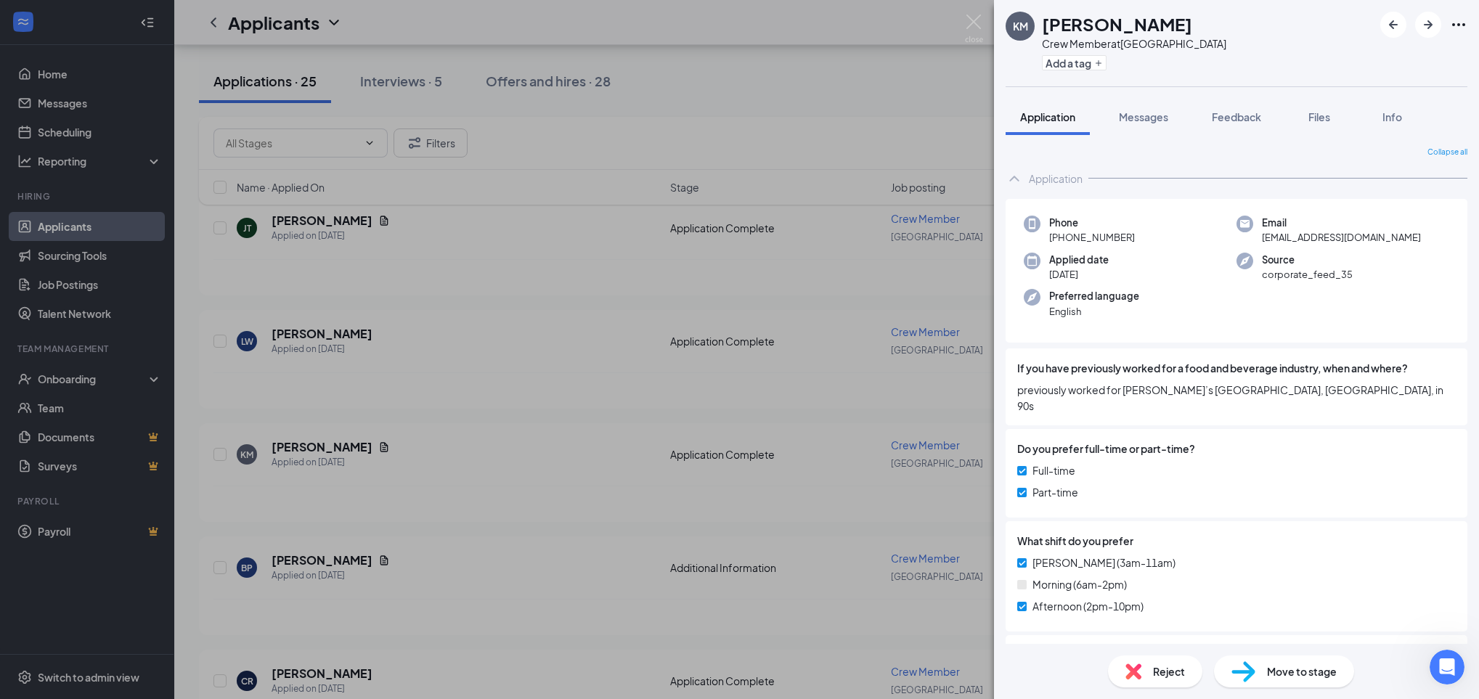
drag, startPoint x: 970, startPoint y: 611, endPoint x: 750, endPoint y: 564, distance: 224.9
click at [750, 564] on div "KM [PERSON_NAME] Crew Member at [GEOGRAPHIC_DATA] Add a tag Application Message…" at bounding box center [739, 349] width 1479 height 699
click at [750, 564] on div "Additional Information" at bounding box center [776, 568] width 212 height 15
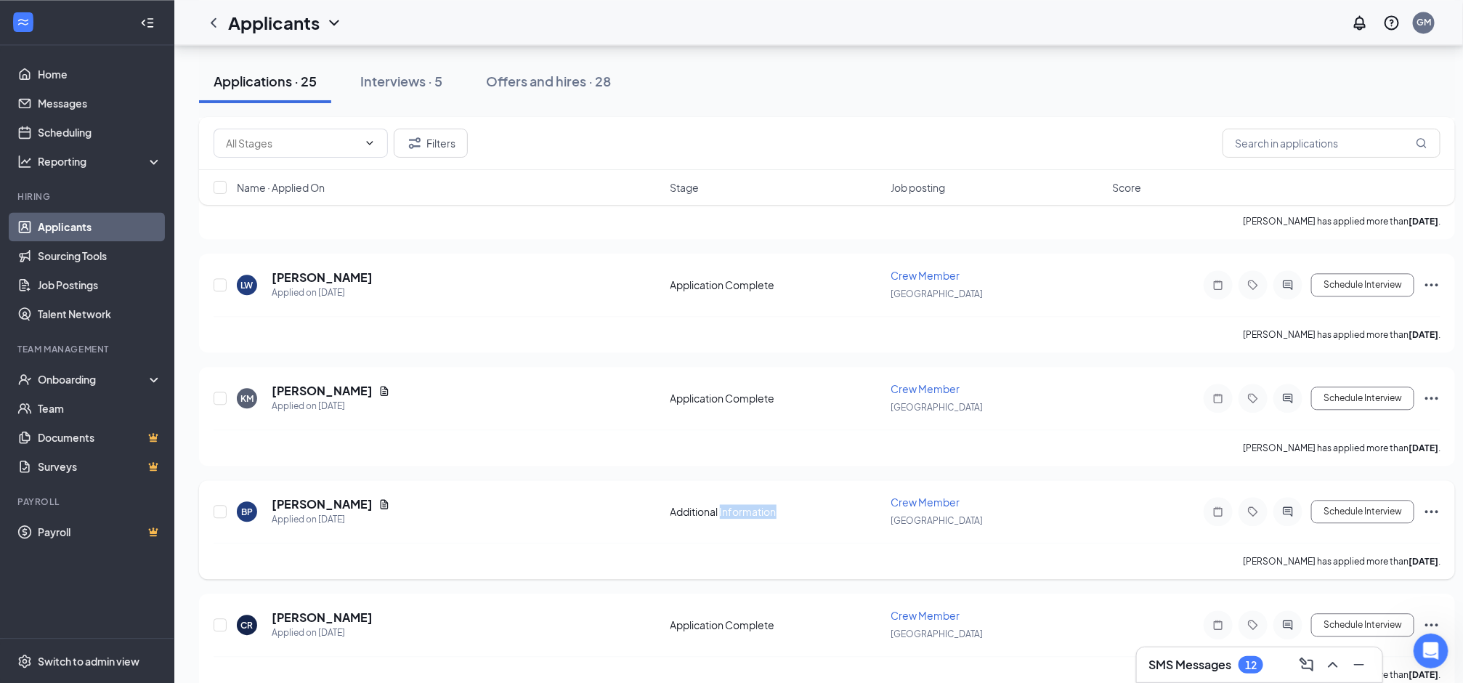
scroll to position [1672, 0]
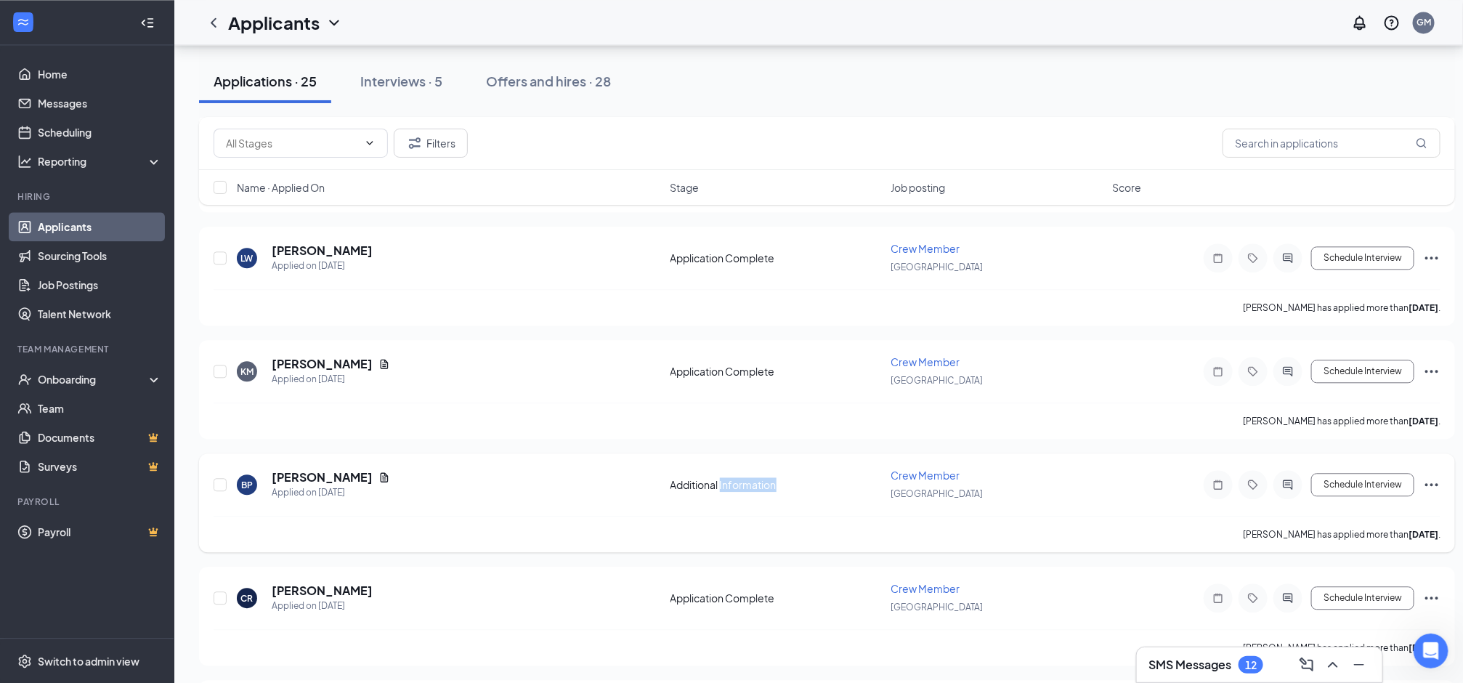
click at [750, 566] on div "CR [PERSON_NAME] Applied on [DATE] Application Complete Crew Member [GEOGRAPHIC…" at bounding box center [827, 615] width 1256 height 99
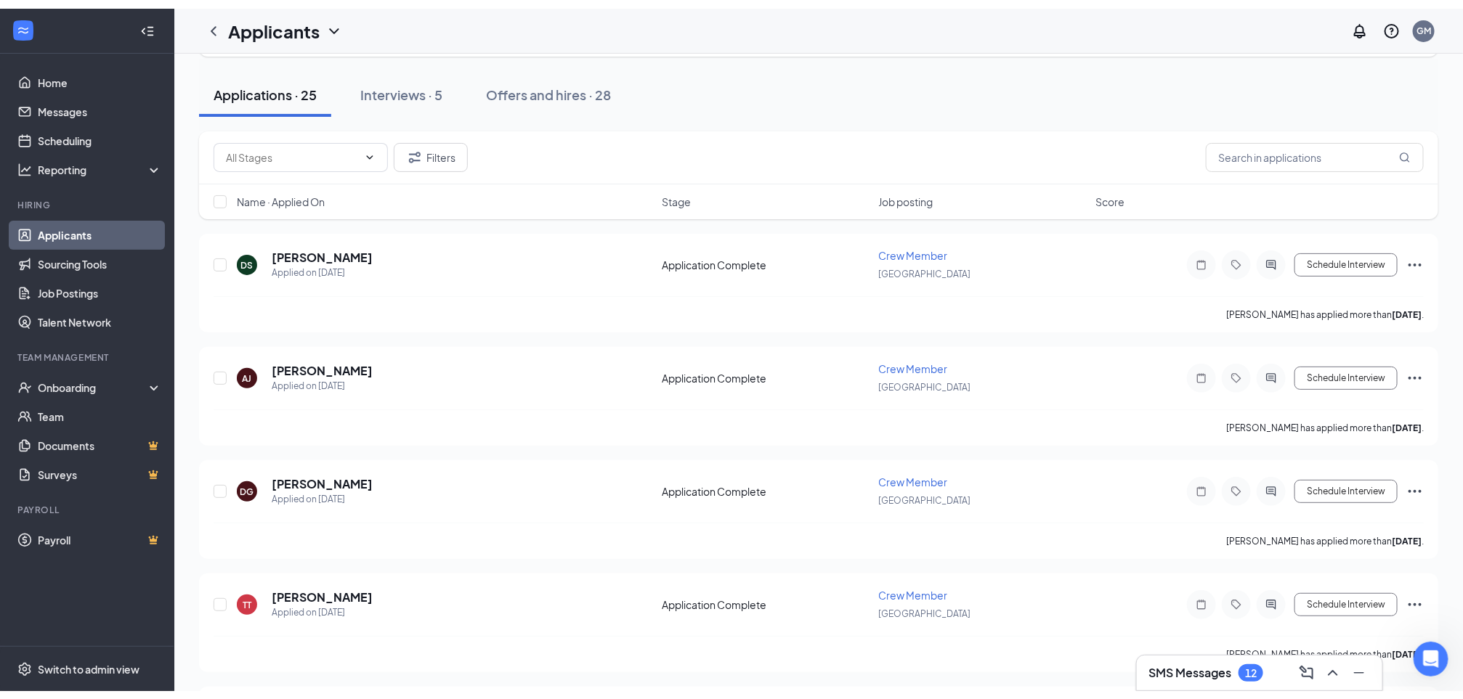
scroll to position [0, 0]
